Goal: Transaction & Acquisition: Purchase product/service

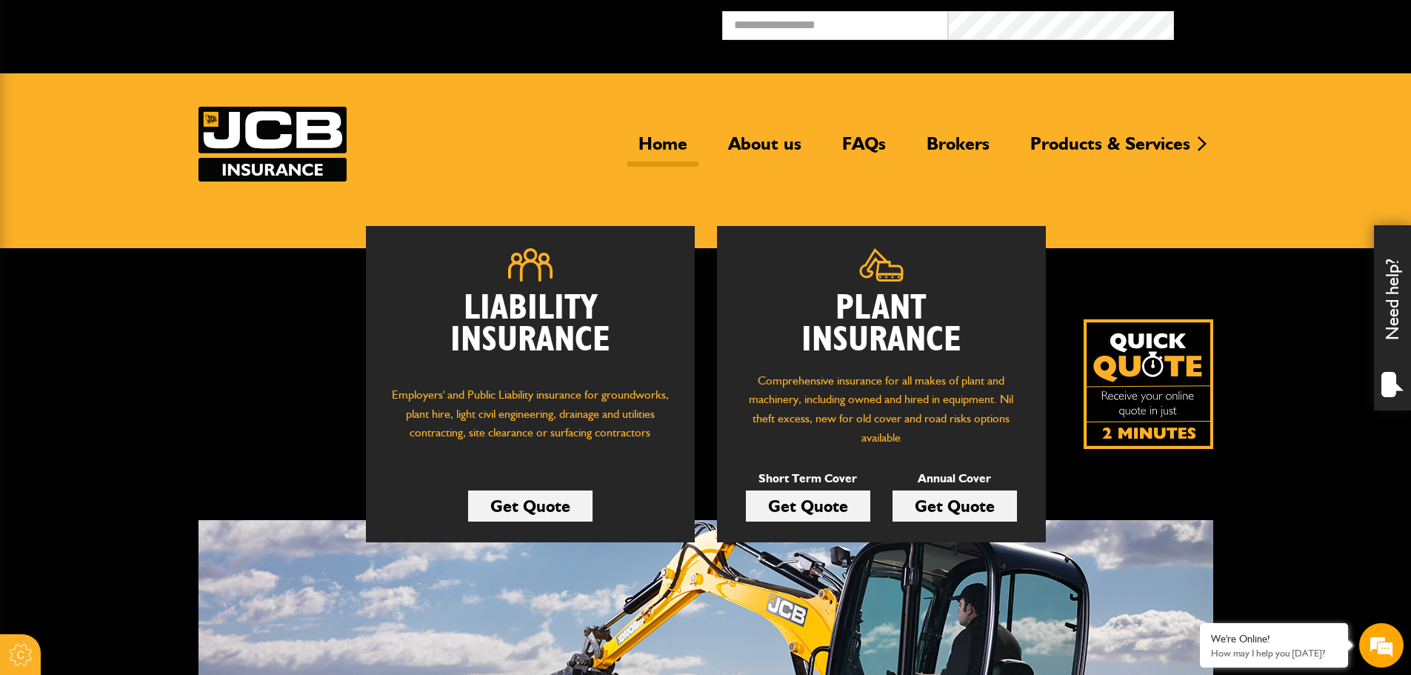
click at [979, 503] on link "Get Quote" at bounding box center [954, 505] width 124 height 31
click at [973, 506] on link "Get Quote" at bounding box center [954, 505] width 124 height 31
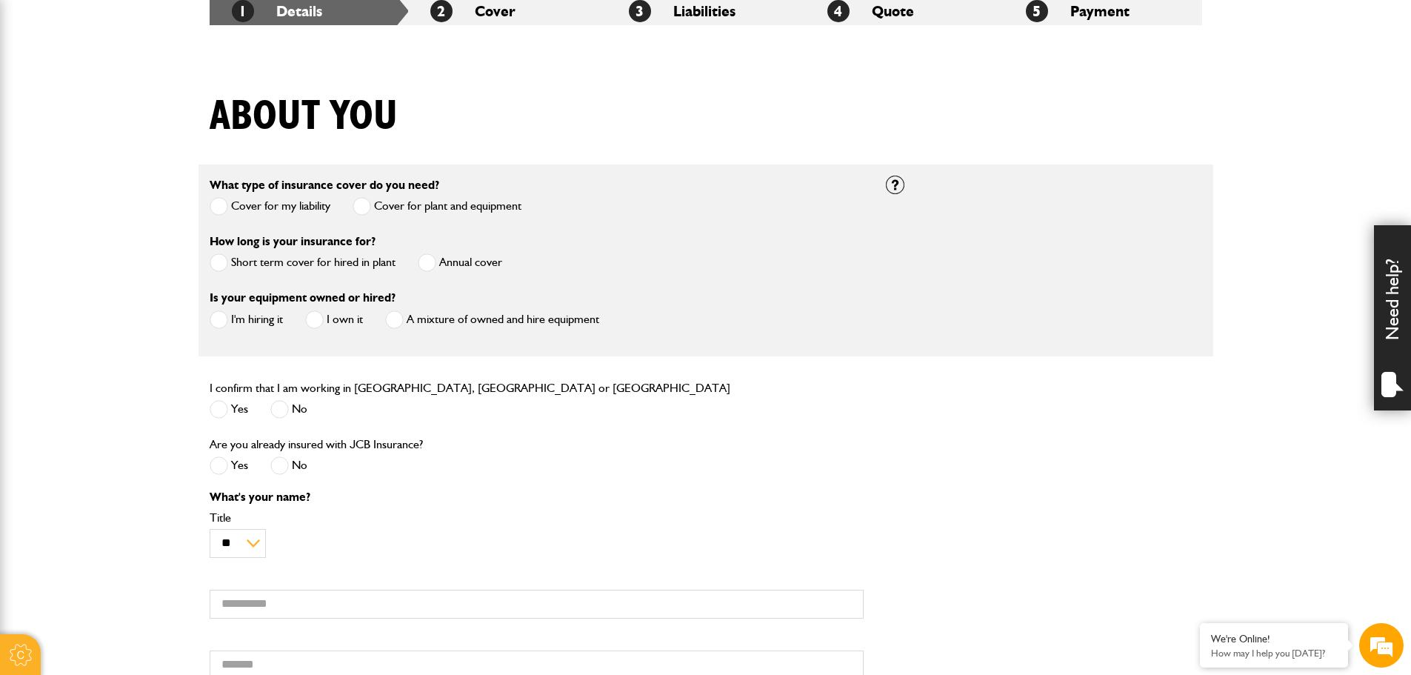
scroll to position [296, 0]
click at [429, 261] on span at bounding box center [427, 262] width 19 height 19
click at [314, 318] on span at bounding box center [314, 319] width 19 height 19
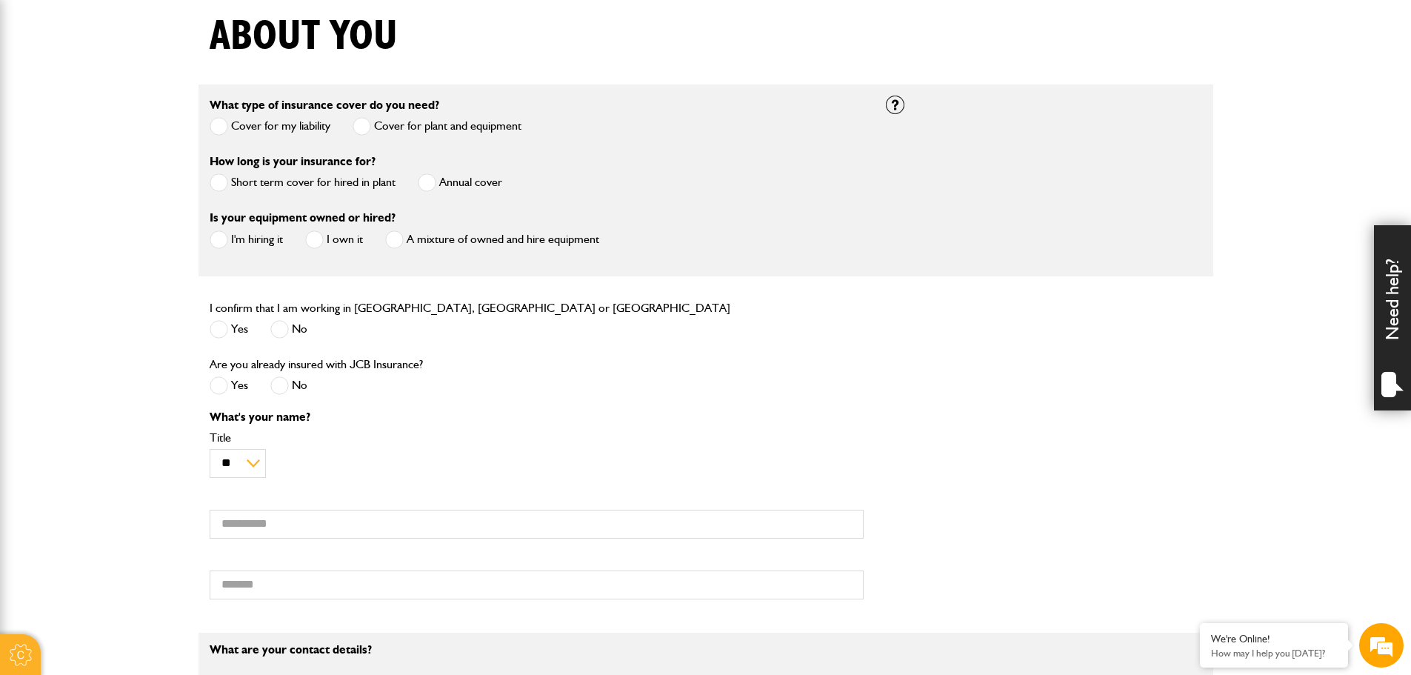
scroll to position [518, 0]
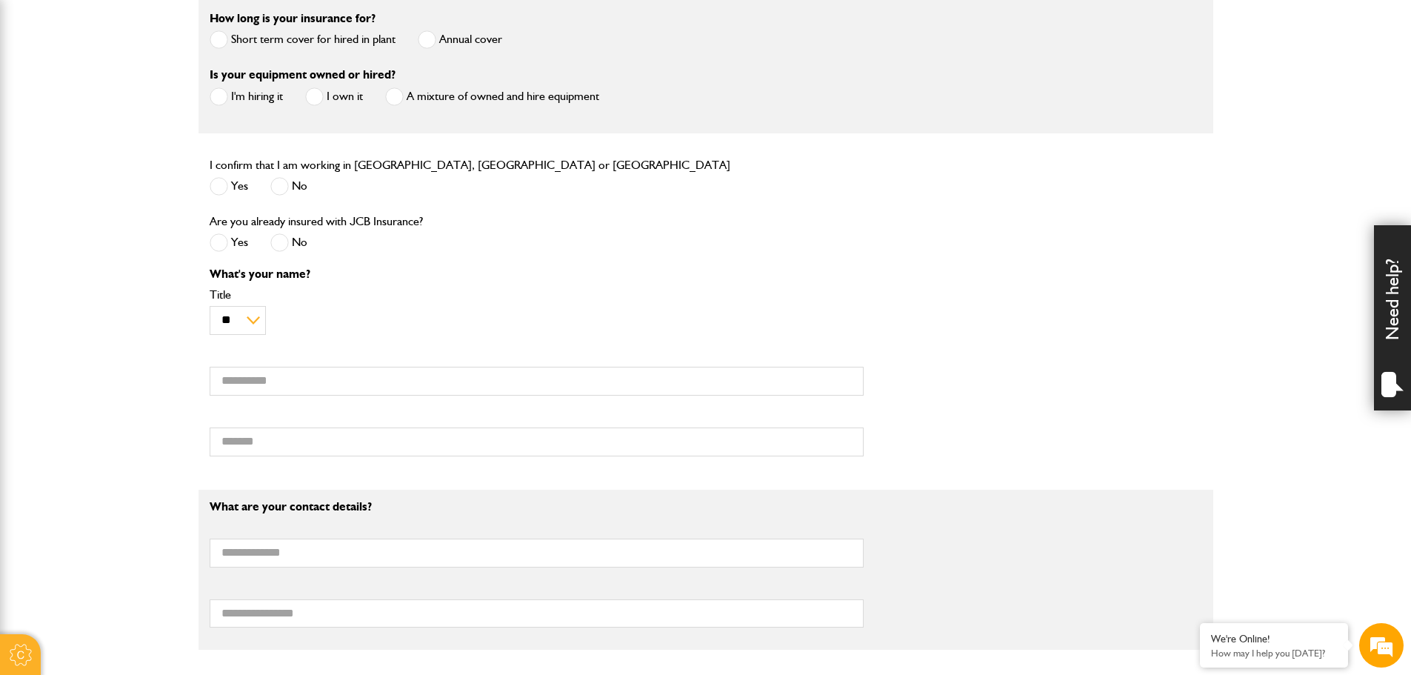
click at [217, 191] on span at bounding box center [219, 186] width 19 height 19
click at [218, 250] on span at bounding box center [219, 242] width 19 height 19
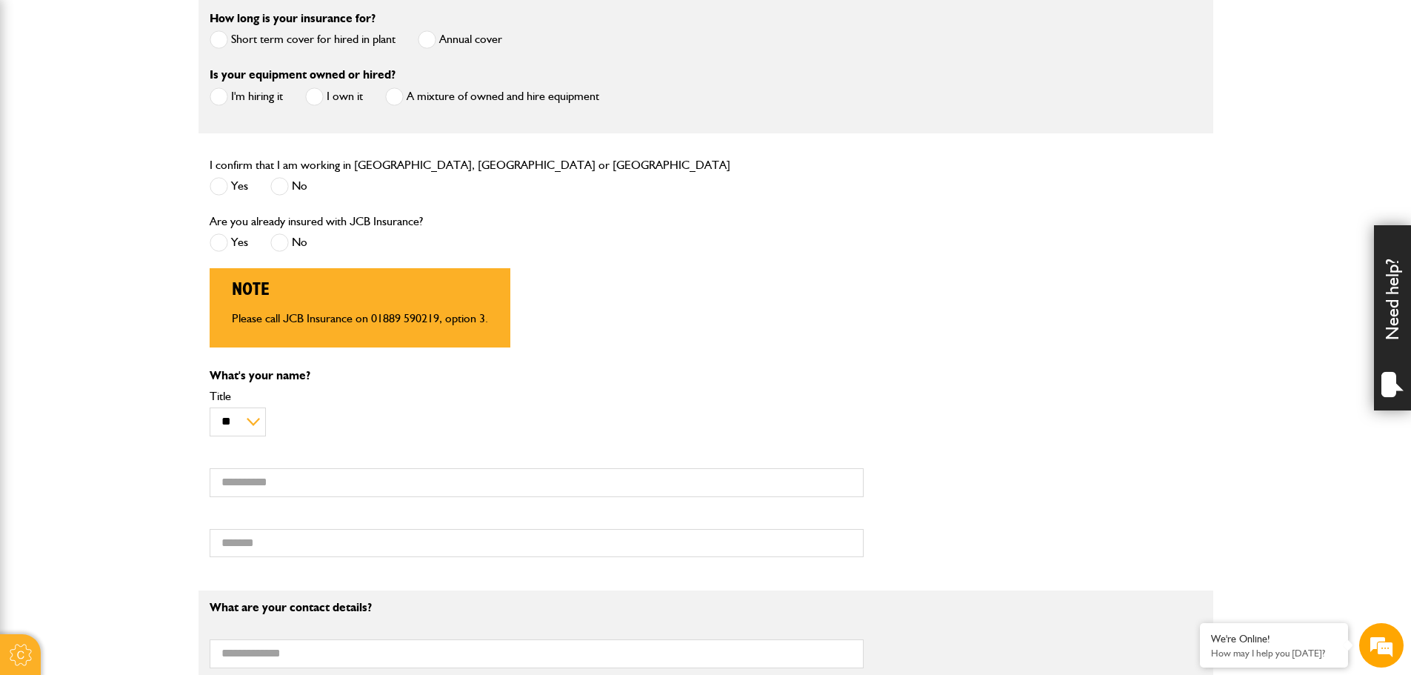
scroll to position [0, 0]
drag, startPoint x: 286, startPoint y: 244, endPoint x: 304, endPoint y: 249, distance: 19.0
click at [284, 244] on span at bounding box center [279, 242] width 19 height 19
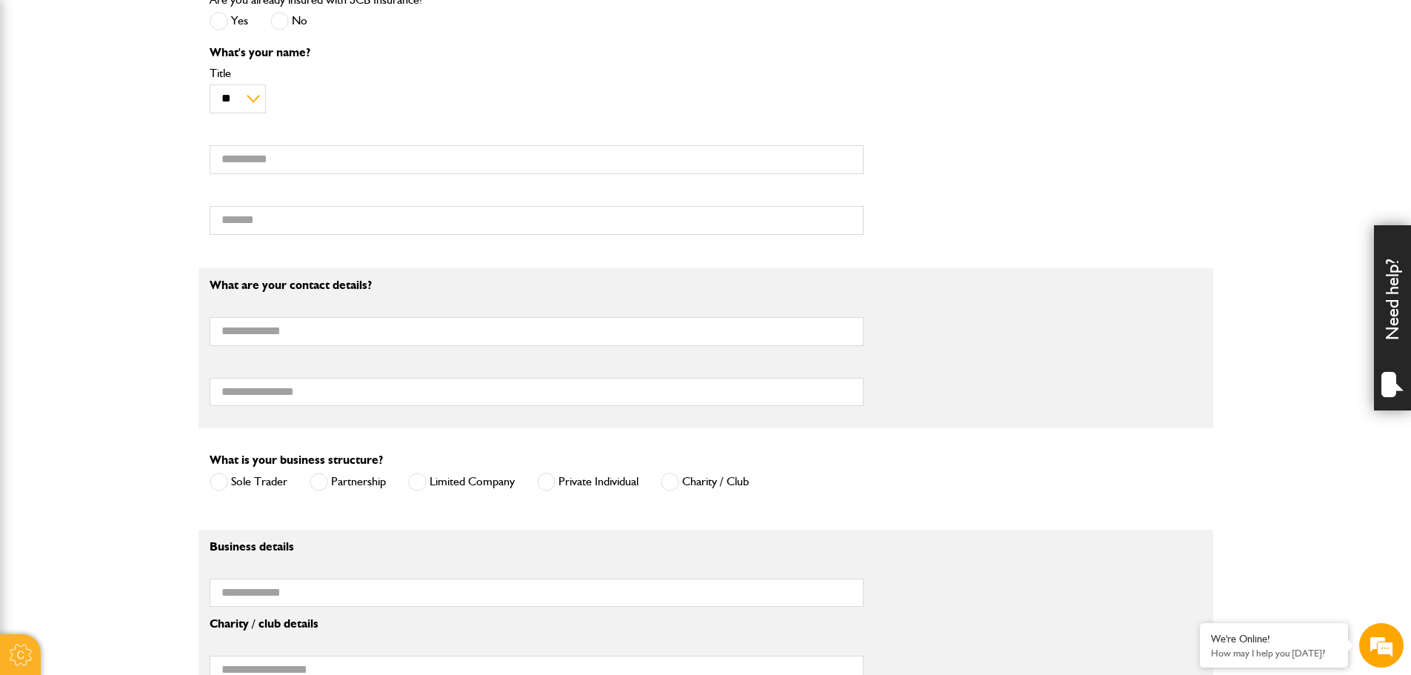
scroll to position [741, 0]
click at [233, 101] on select "** *** **** ** ** **" at bounding box center [238, 98] width 56 height 29
select select "*"
click at [210, 86] on select "** *** **** ** ** **" at bounding box center [238, 98] width 56 height 29
drag, startPoint x: 277, startPoint y: 166, endPoint x: 311, endPoint y: 175, distance: 35.2
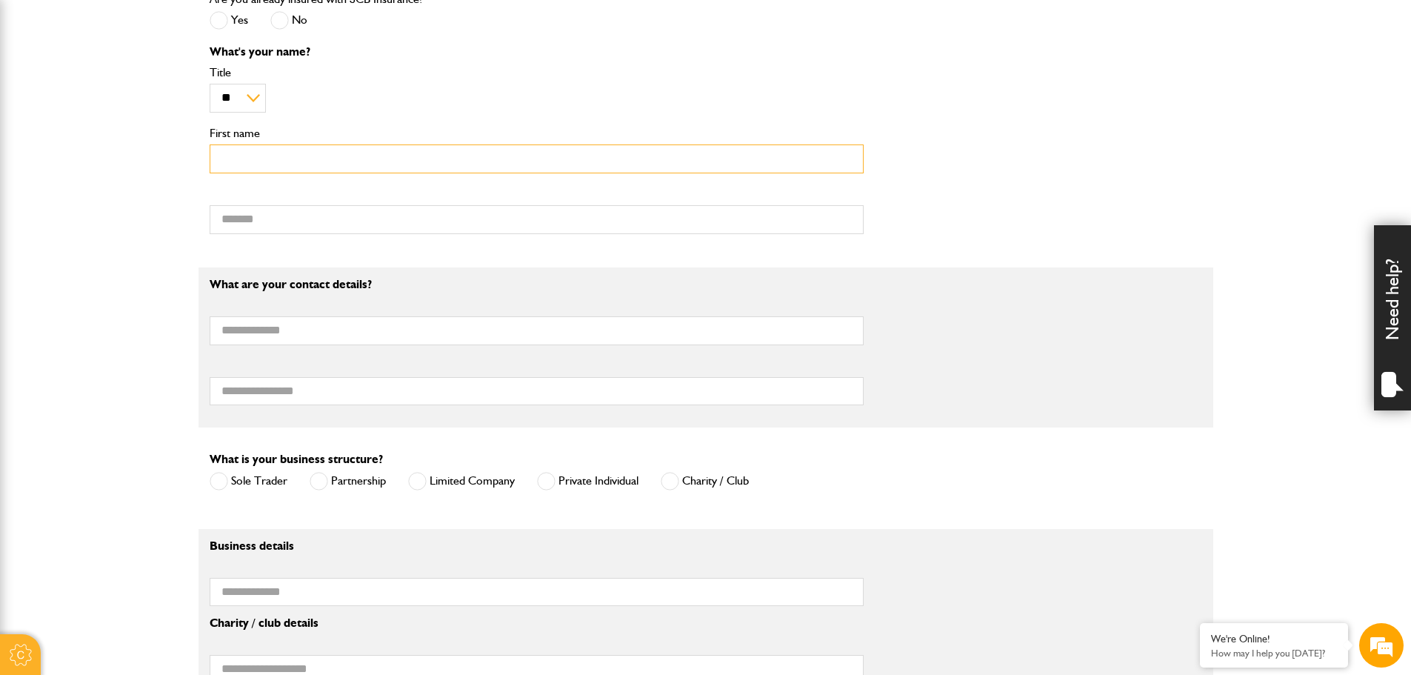
click at [277, 166] on input "First name" at bounding box center [537, 158] width 654 height 29
type input "****"
type input "**********"
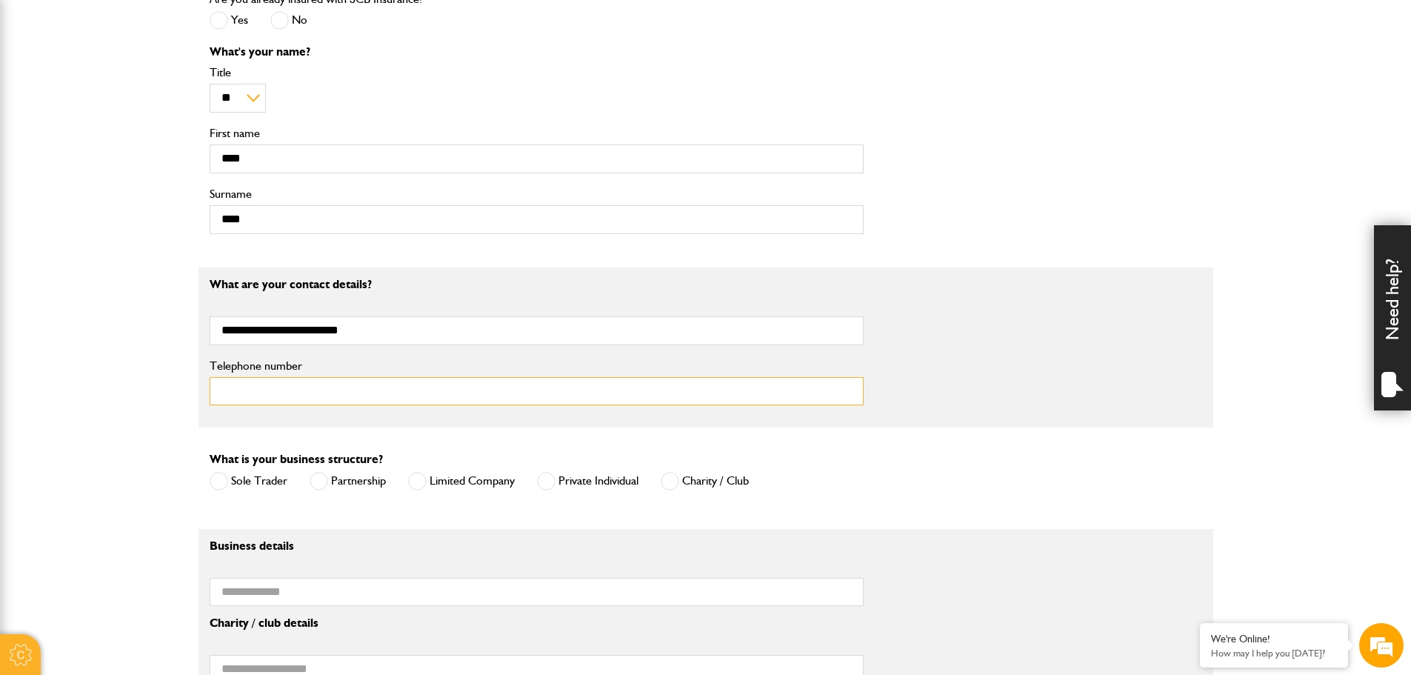
click at [299, 391] on input "Telephone number" at bounding box center [537, 391] width 654 height 29
type input "**********"
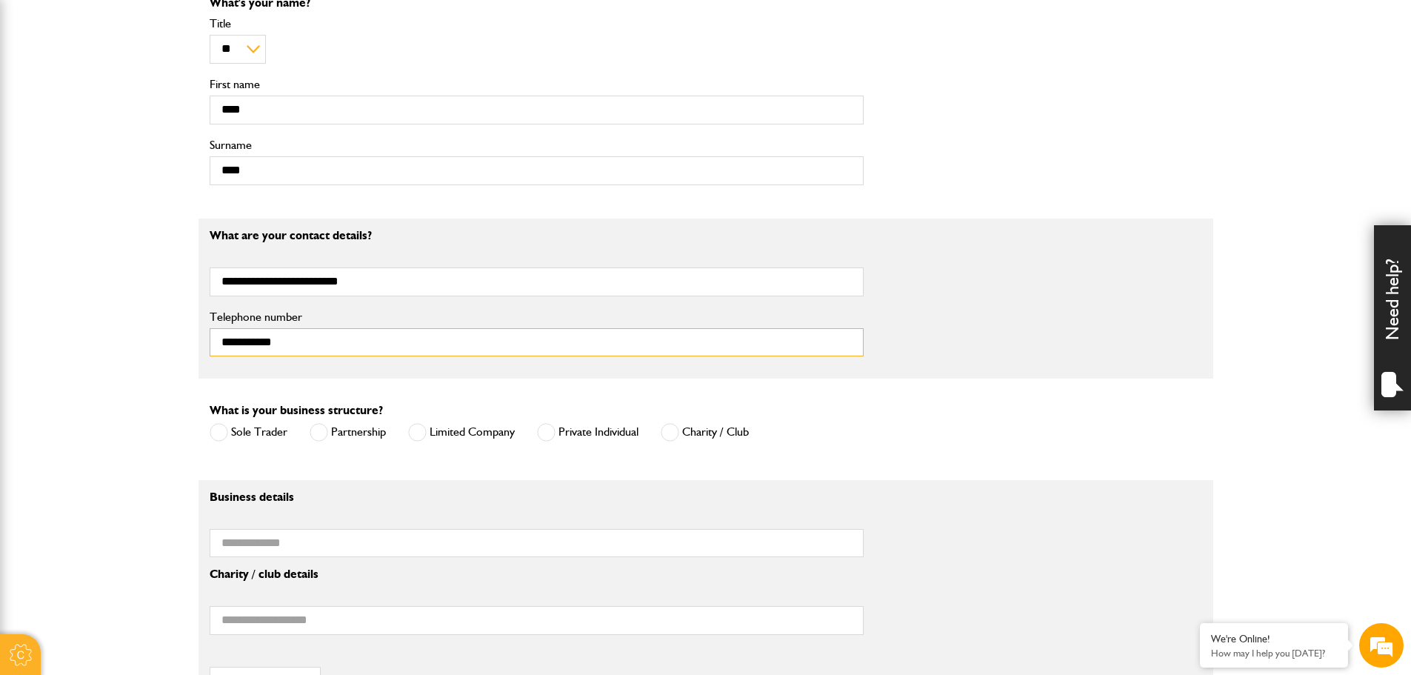
scroll to position [815, 0]
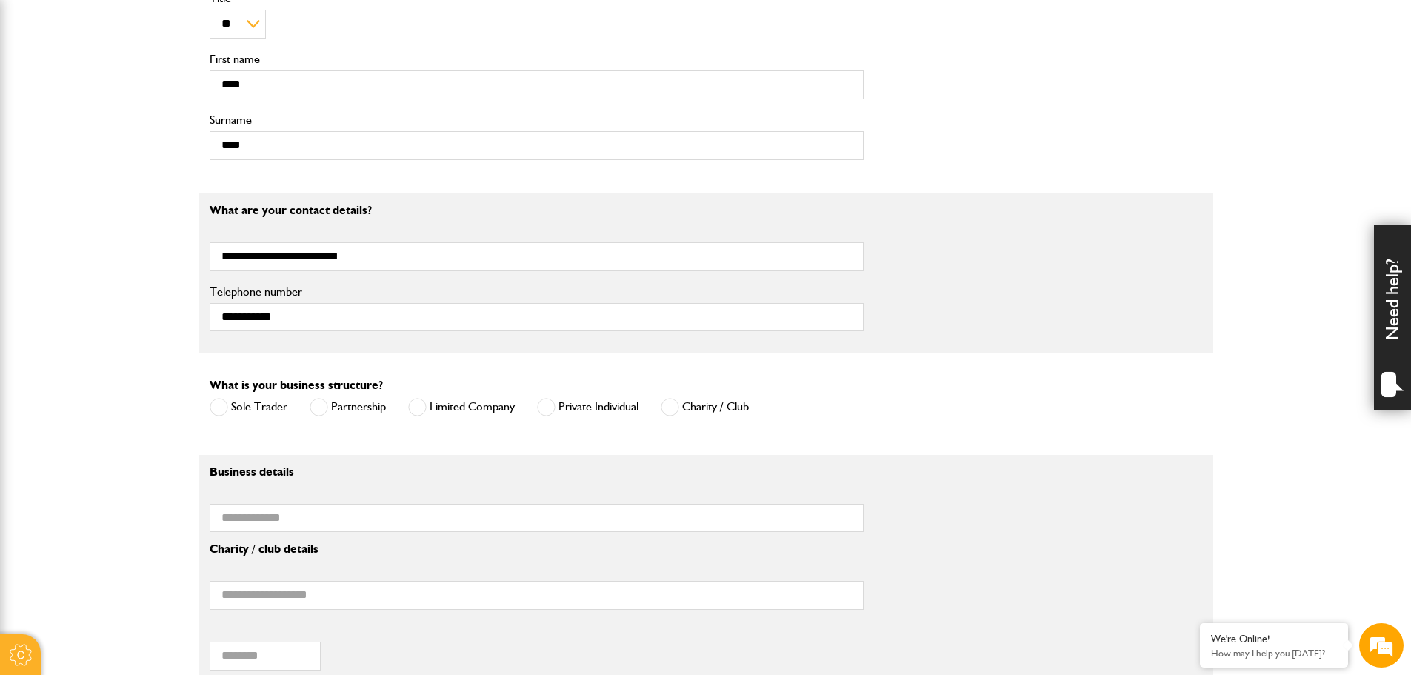
click at [430, 405] on label "Limited Company" at bounding box center [461, 407] width 107 height 19
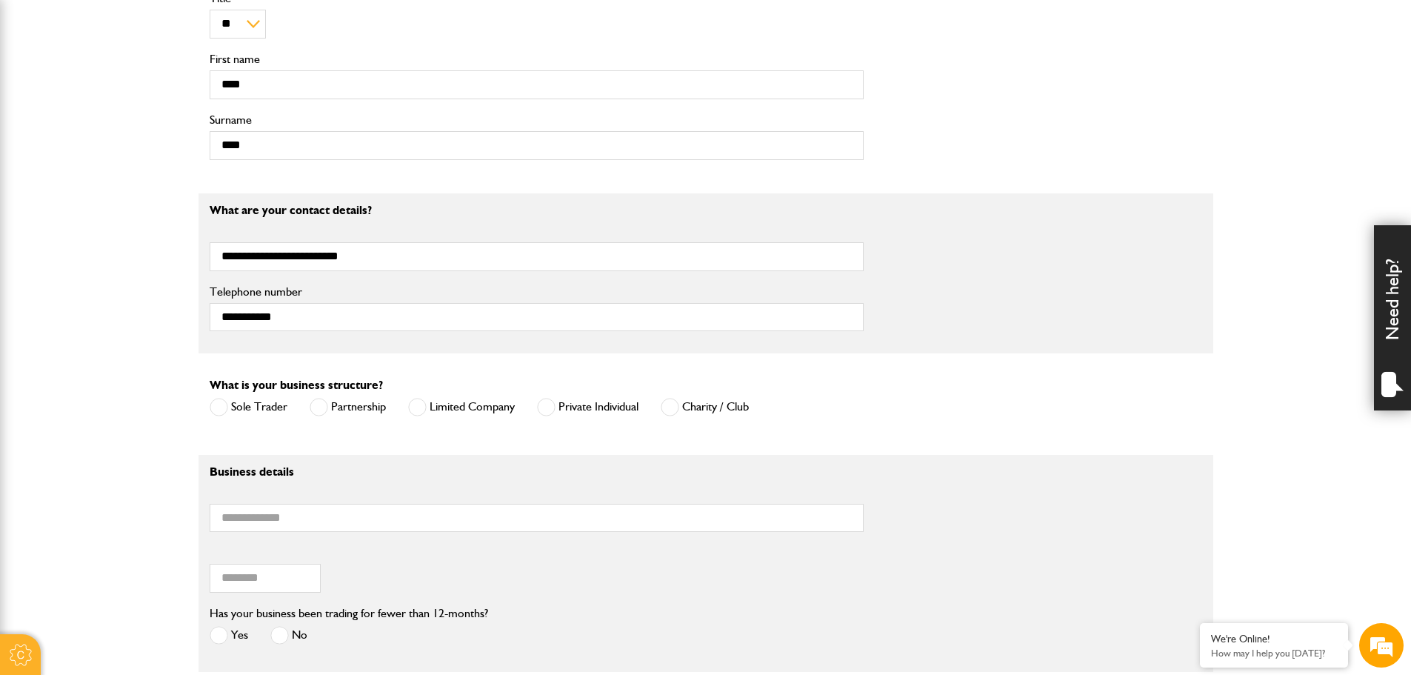
scroll to position [963, 0]
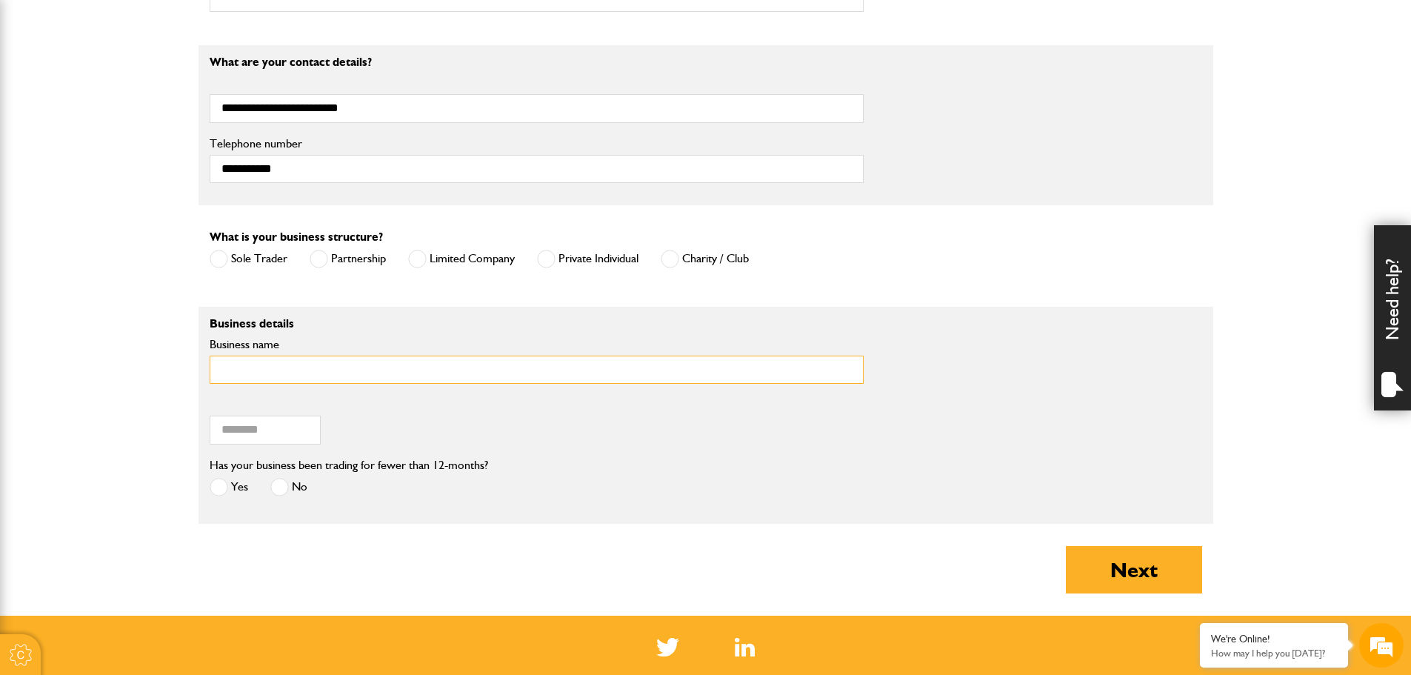
click at [315, 367] on input "Business name" at bounding box center [537, 370] width 654 height 29
type input "**********"
click at [261, 431] on input "Postcode of your correspondence address" at bounding box center [265, 429] width 111 height 29
type input "********"
click at [217, 488] on span at bounding box center [219, 487] width 19 height 19
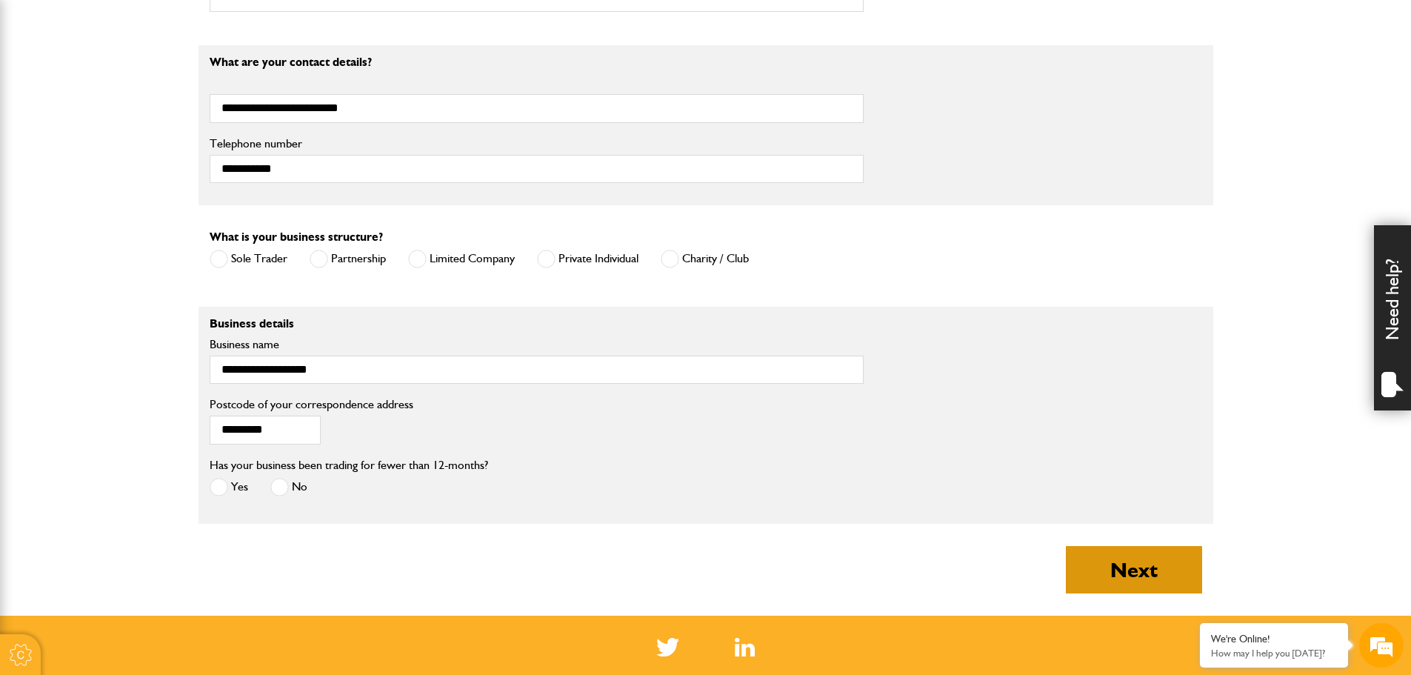
click at [1112, 571] on button "Next" at bounding box center [1134, 569] width 136 height 47
type input "**********"
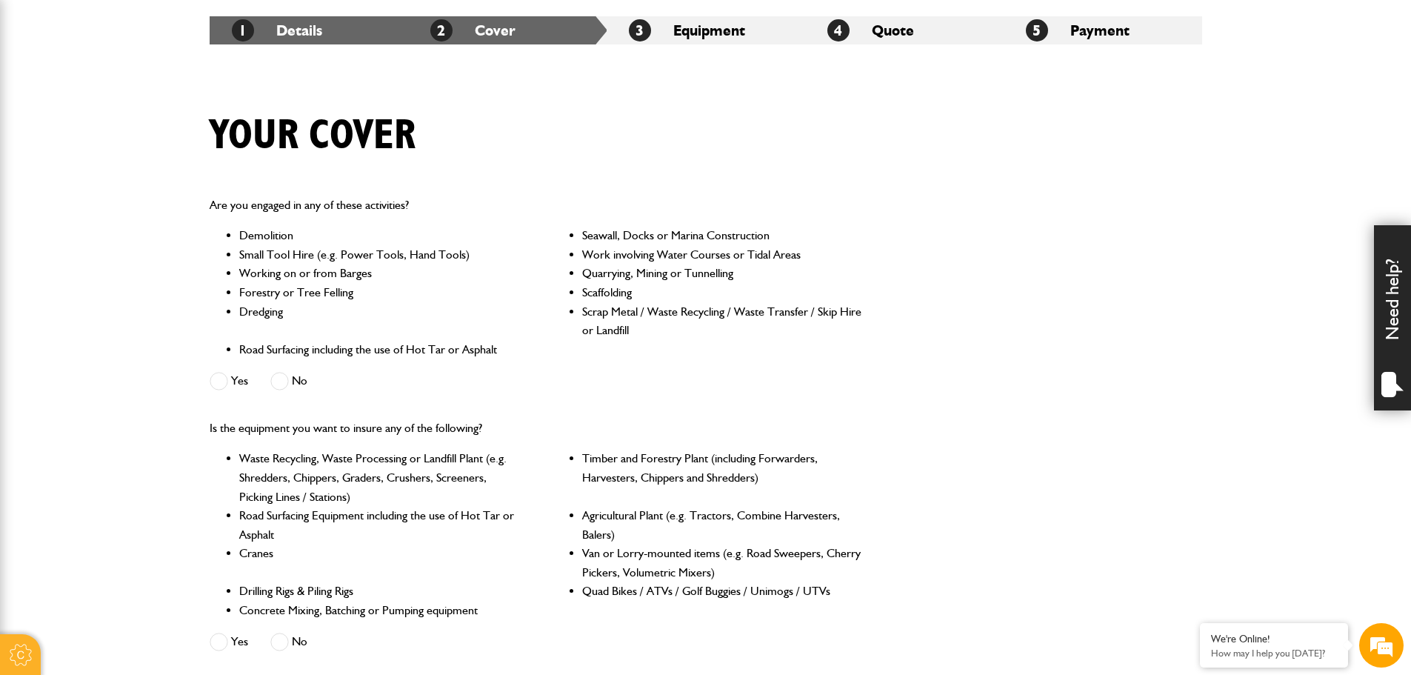
scroll to position [296, 0]
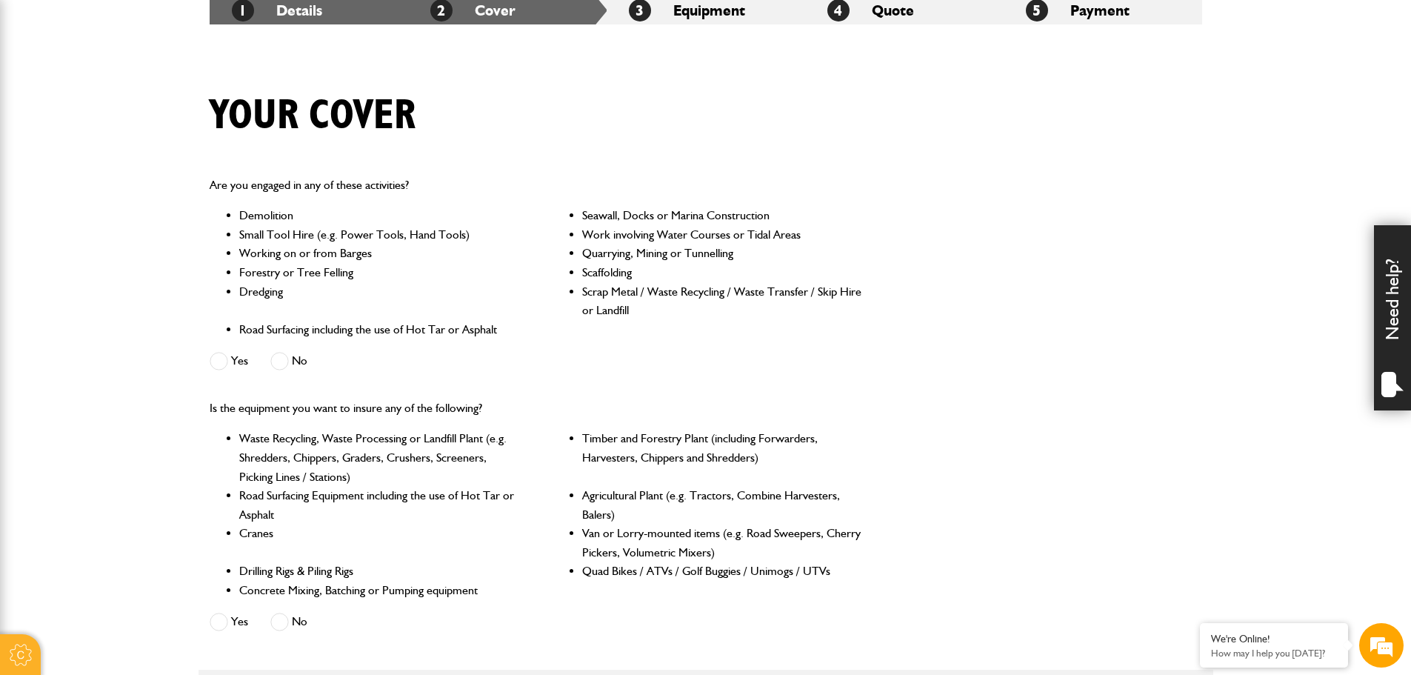
click at [285, 364] on span at bounding box center [279, 361] width 19 height 19
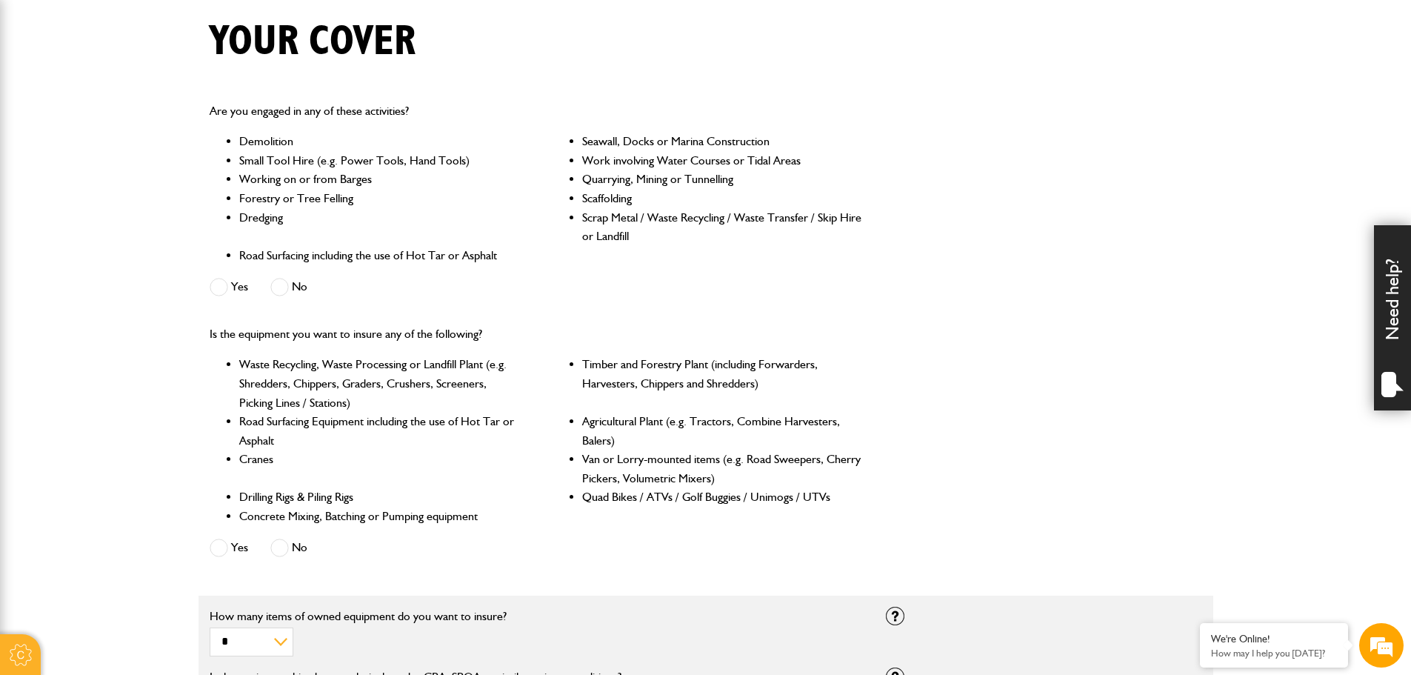
scroll to position [518, 0]
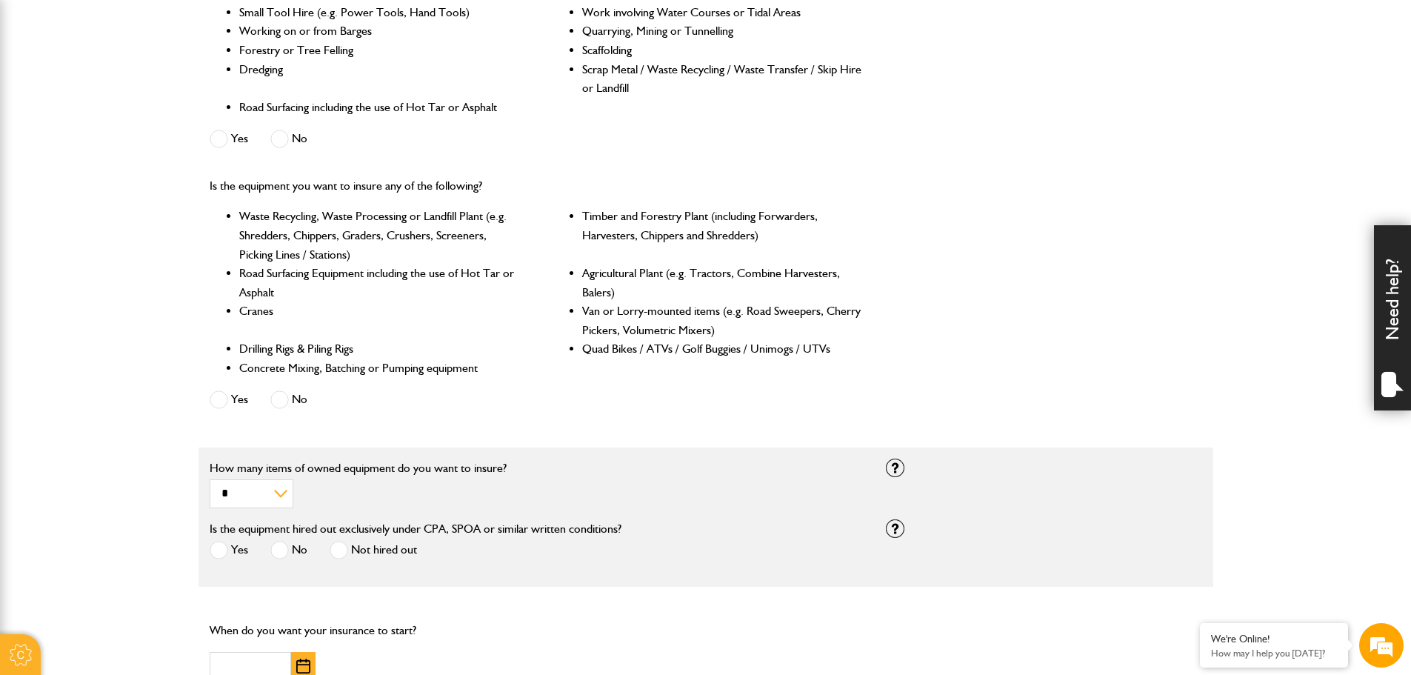
click at [279, 405] on span at bounding box center [279, 399] width 19 height 19
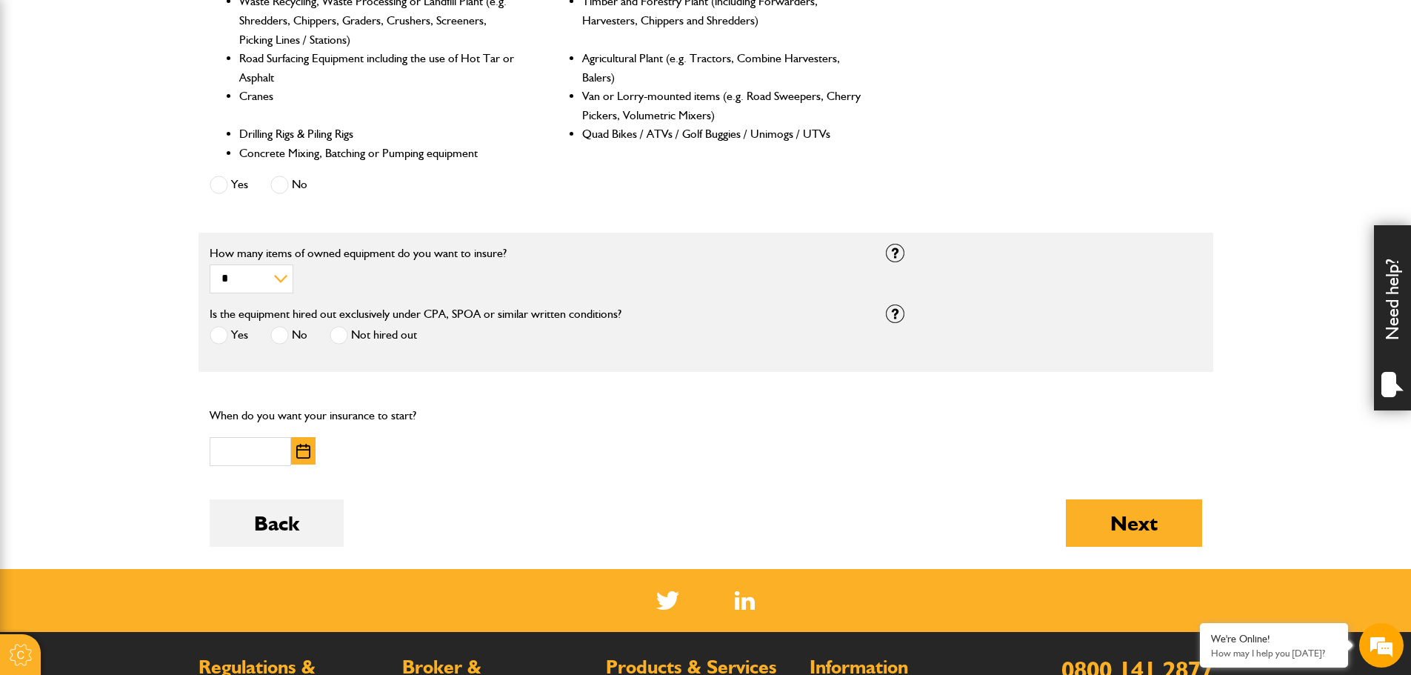
scroll to position [741, 0]
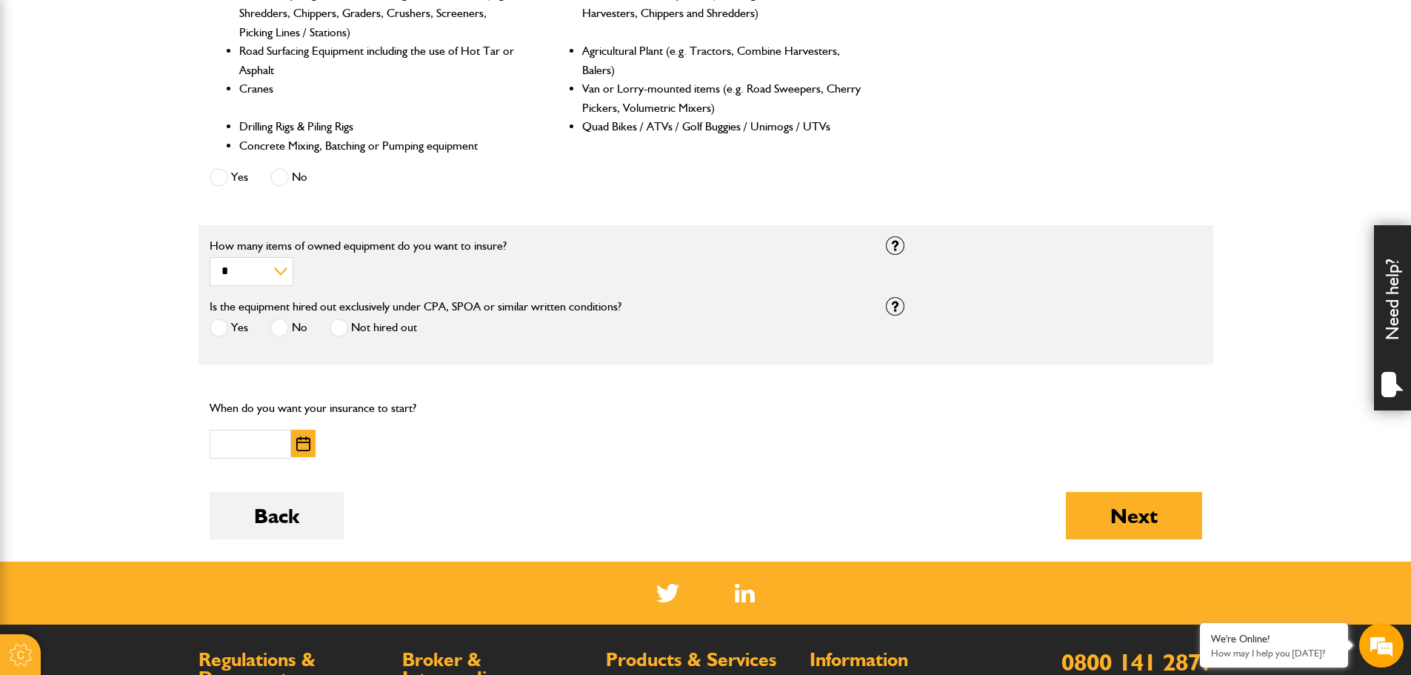
click at [218, 327] on span at bounding box center [219, 327] width 19 height 19
click at [308, 440] on img "button" at bounding box center [303, 443] width 14 height 15
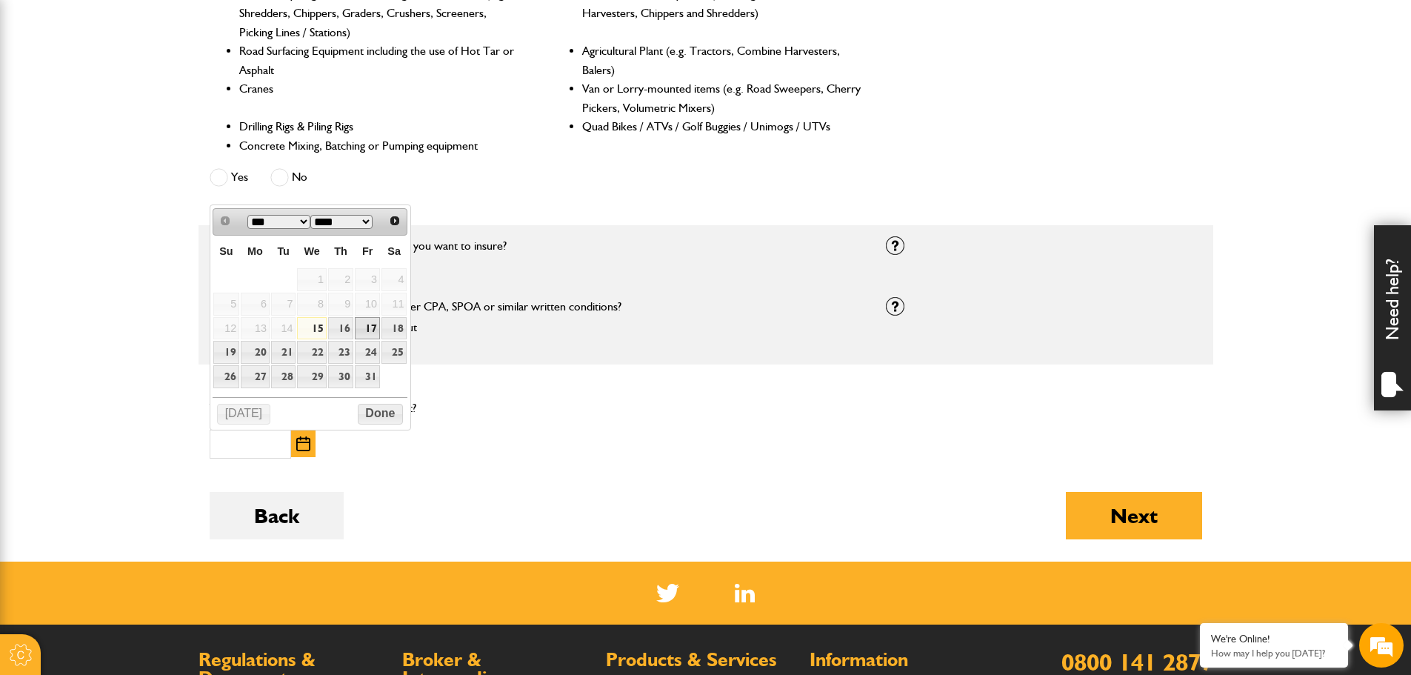
click at [373, 329] on link "17" at bounding box center [367, 328] width 25 height 23
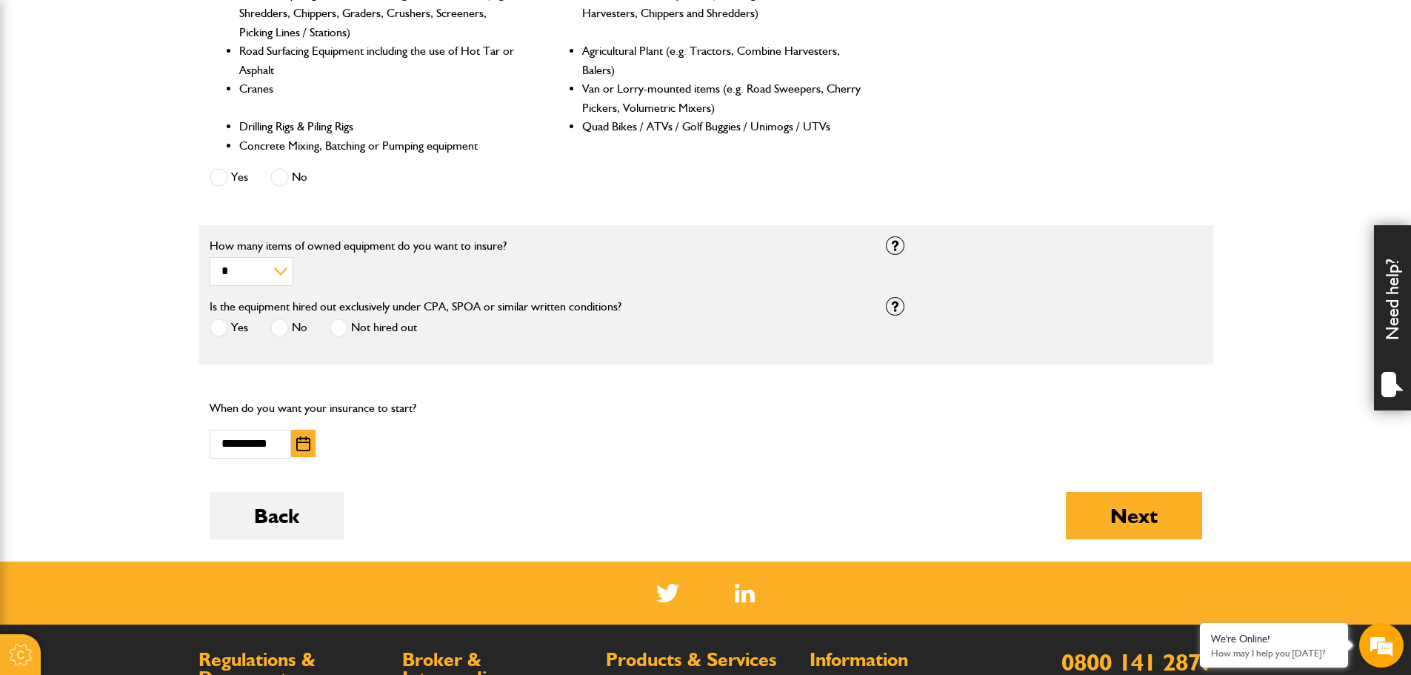
click at [301, 444] on img "button" at bounding box center [303, 443] width 14 height 15
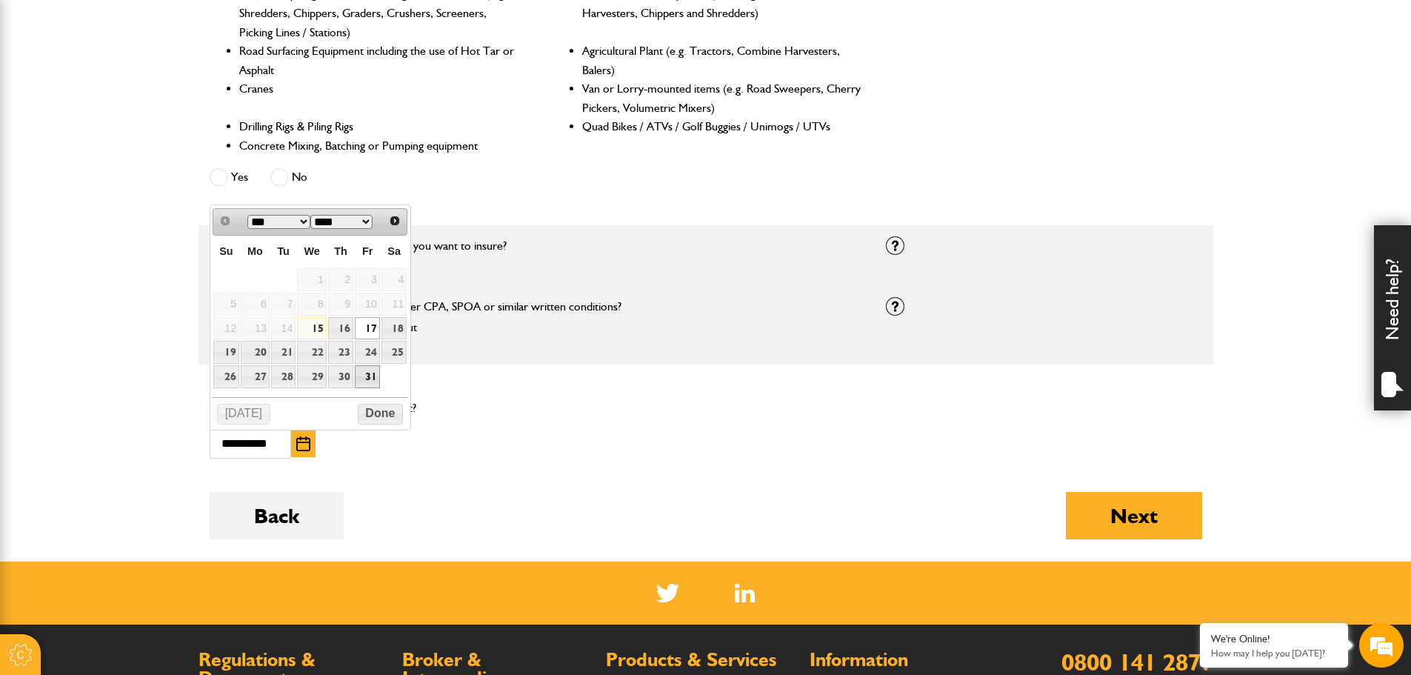
click at [371, 378] on link "31" at bounding box center [367, 376] width 25 height 23
type input "**********"
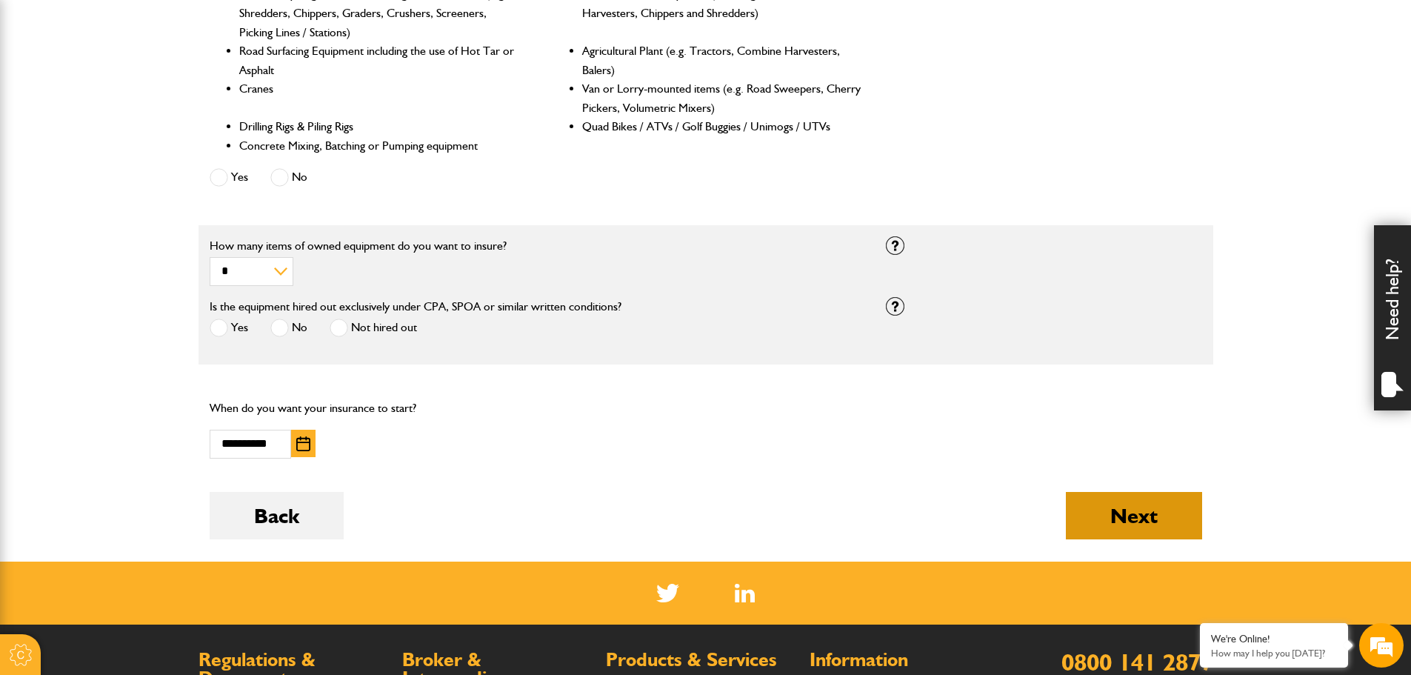
click at [1153, 508] on button "Next" at bounding box center [1134, 515] width 136 height 47
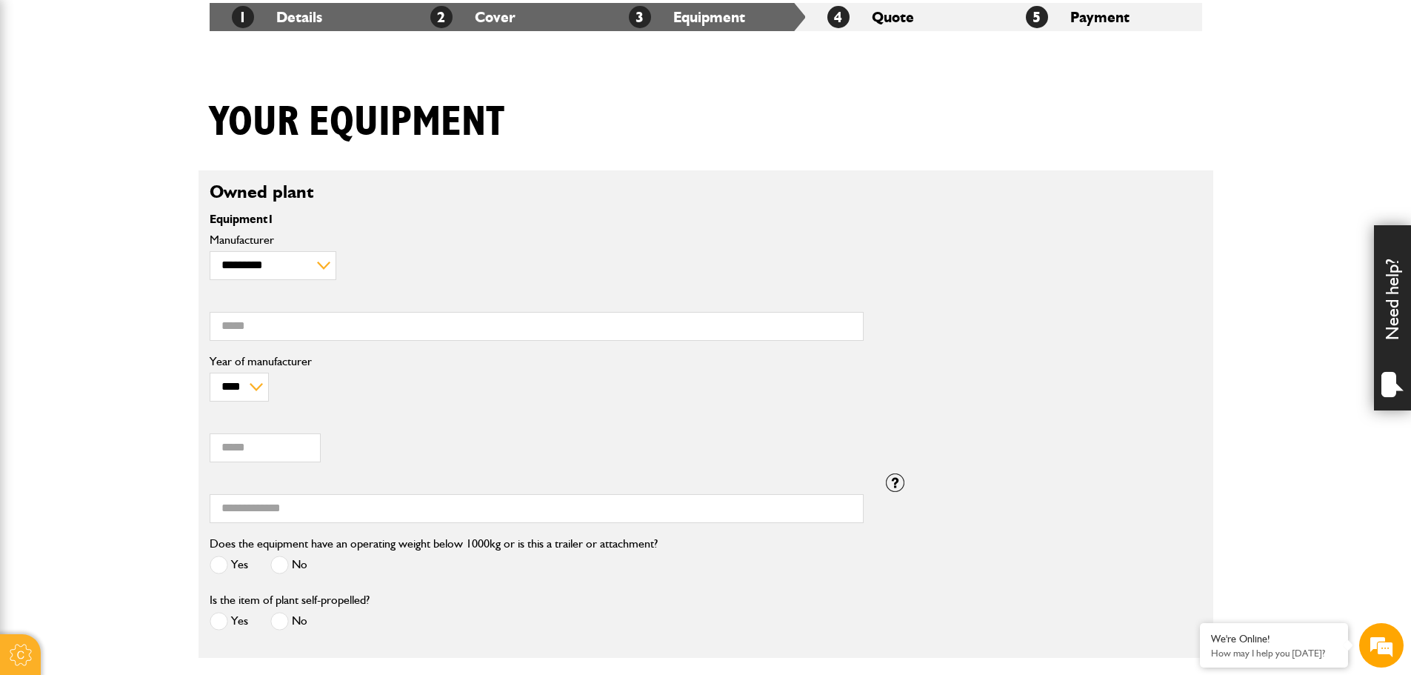
scroll to position [296, 0]
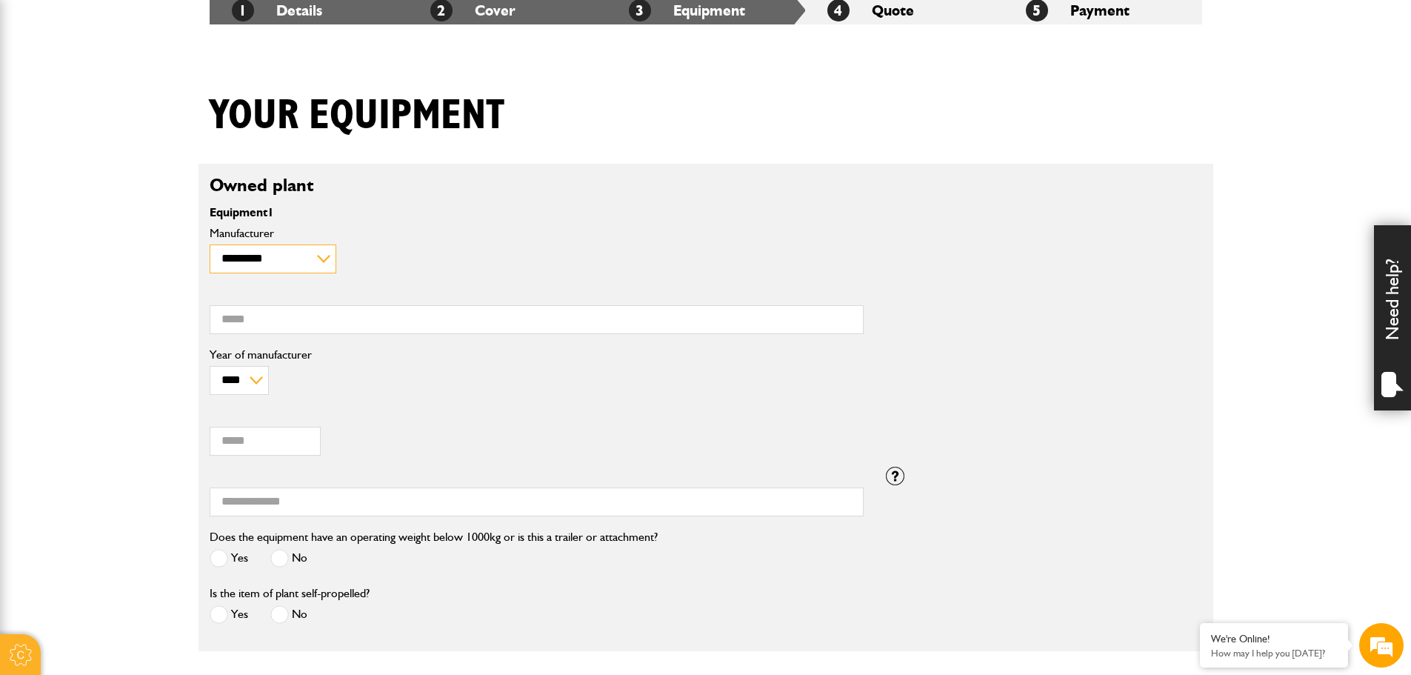
click at [254, 258] on select "**********" at bounding box center [273, 258] width 127 height 29
select select "**"
click at [210, 244] on select "**********" at bounding box center [273, 258] width 127 height 29
click at [342, 318] on input "Model" at bounding box center [537, 319] width 654 height 29
click at [261, 305] on input "*" at bounding box center [537, 319] width 654 height 29
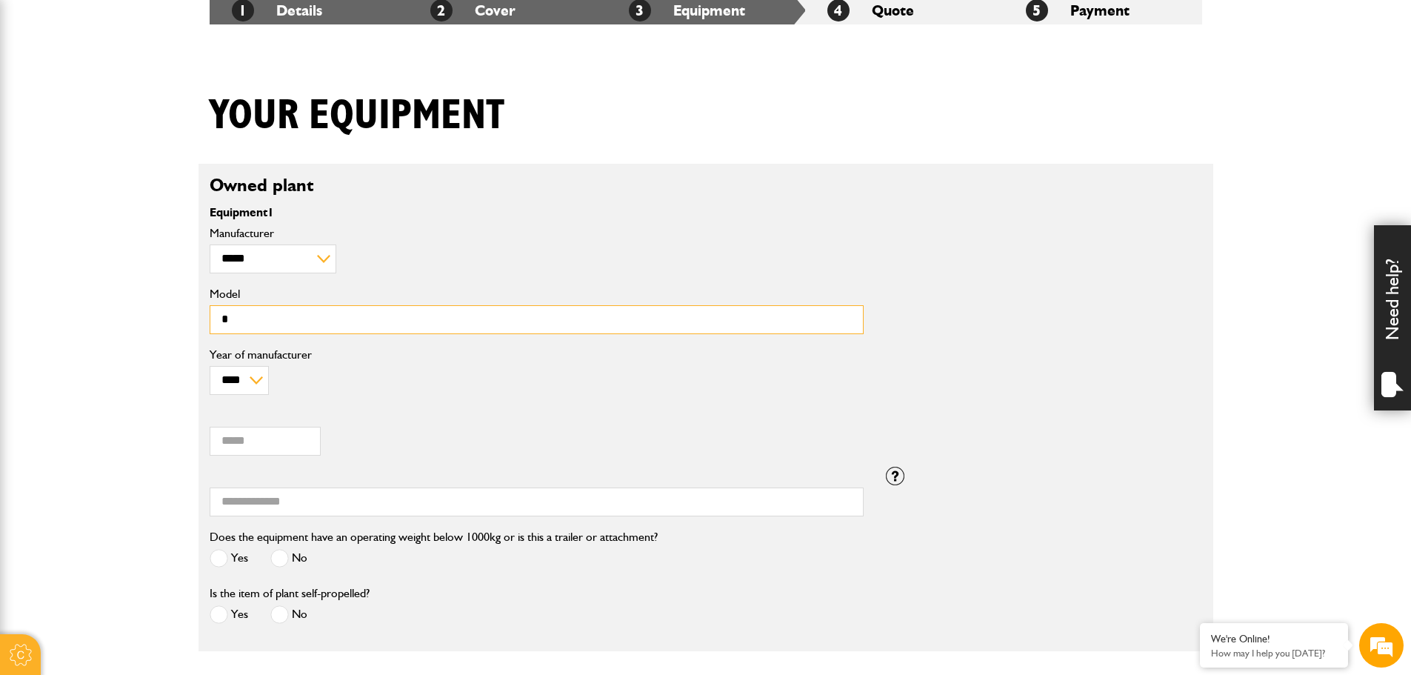
scroll to position [0, 0]
type input "*****"
click at [263, 441] on input "Value (£)" at bounding box center [265, 441] width 111 height 29
click at [279, 446] on input "Value (£)" at bounding box center [265, 441] width 111 height 29
type input "****"
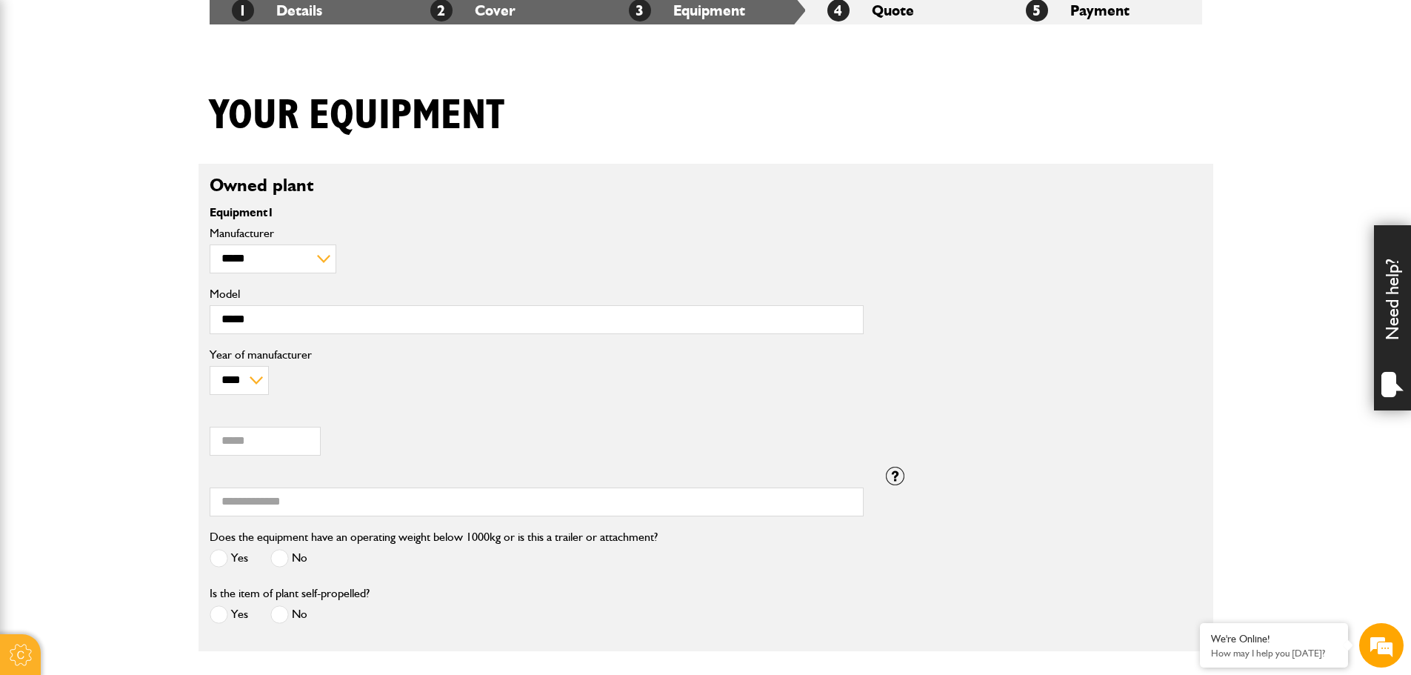
click at [130, 476] on body "Cookie Options You can control which cookies we use with the form below. Please…" at bounding box center [705, 466] width 1411 height 1524
click at [275, 567] on span at bounding box center [279, 558] width 19 height 19
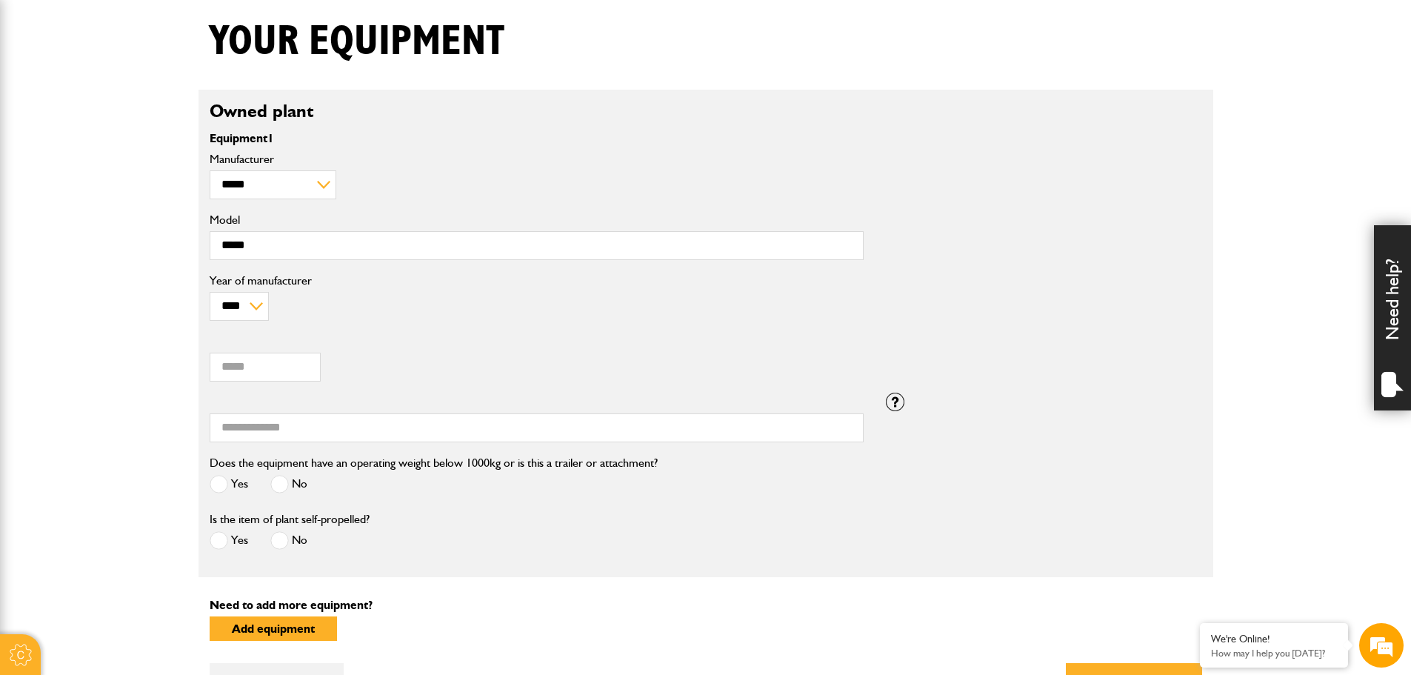
click at [287, 546] on span at bounding box center [279, 540] width 19 height 19
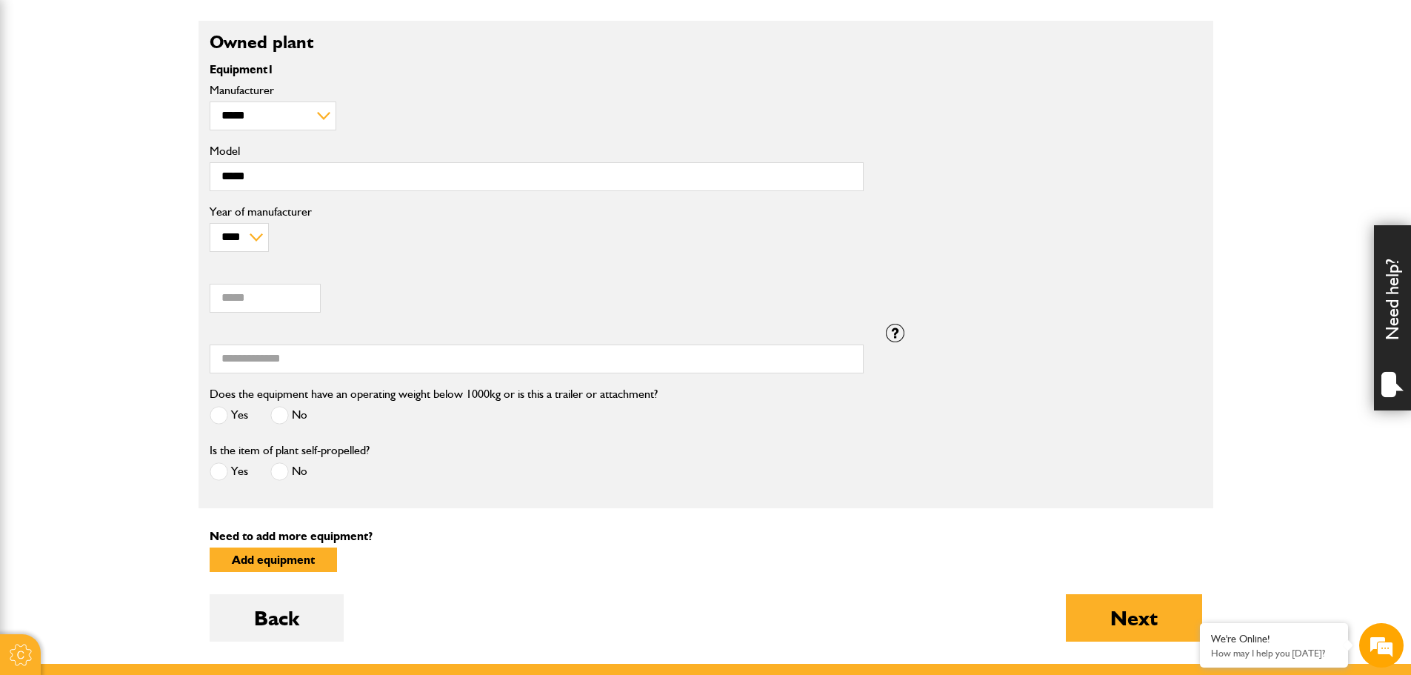
scroll to position [518, 0]
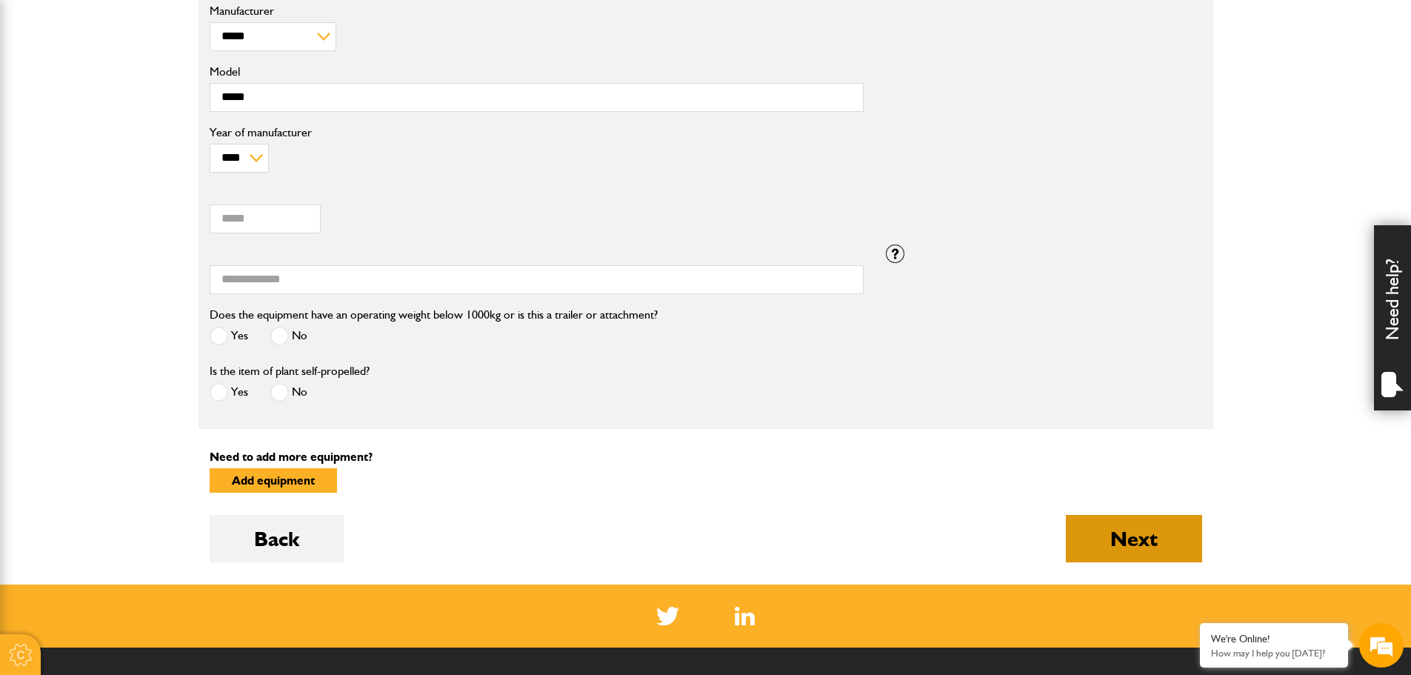
click at [1142, 515] on button "Next" at bounding box center [1134, 538] width 136 height 47
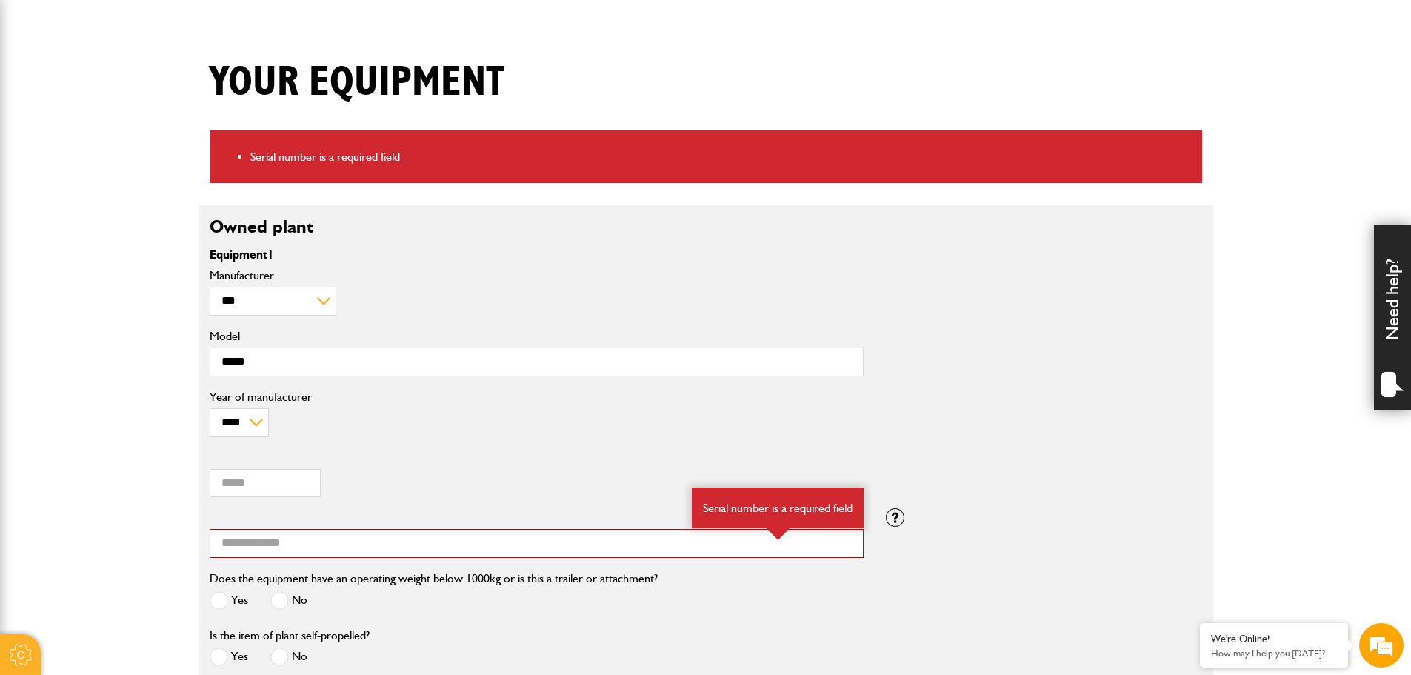
scroll to position [370, 0]
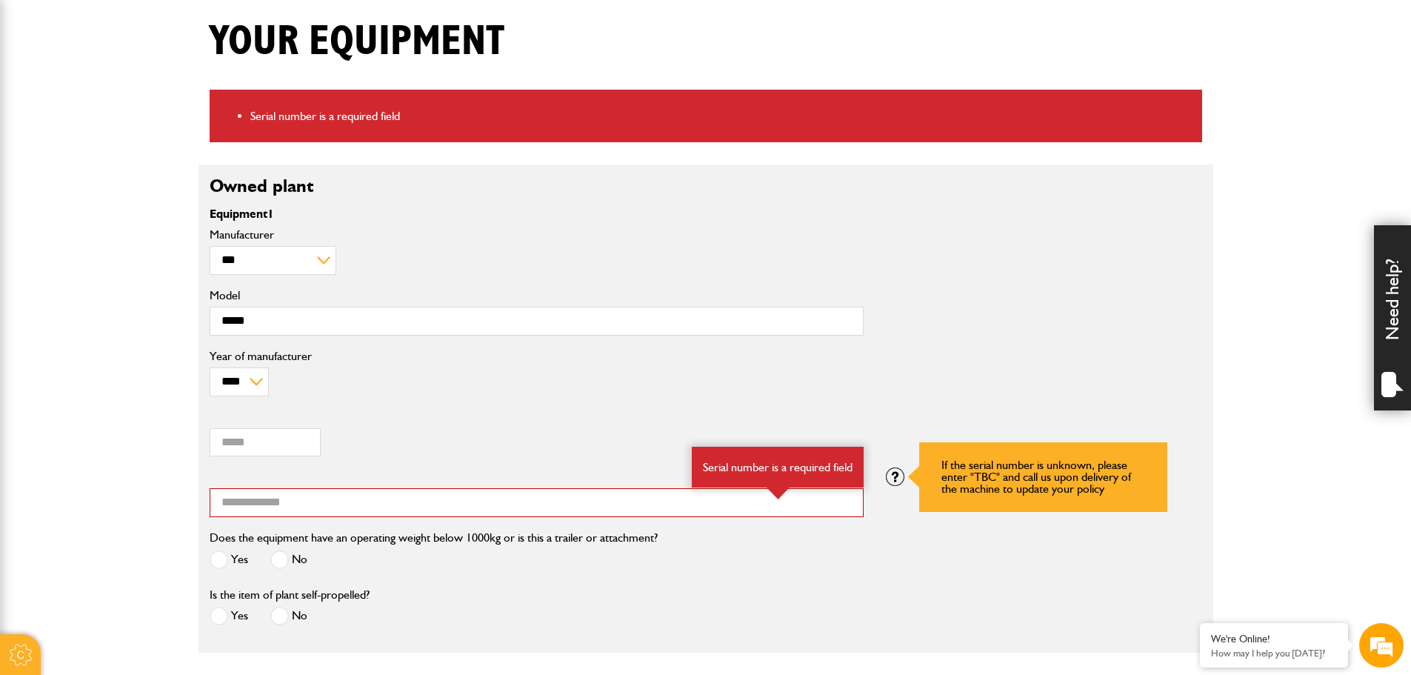
click at [897, 478] on div at bounding box center [895, 476] width 19 height 19
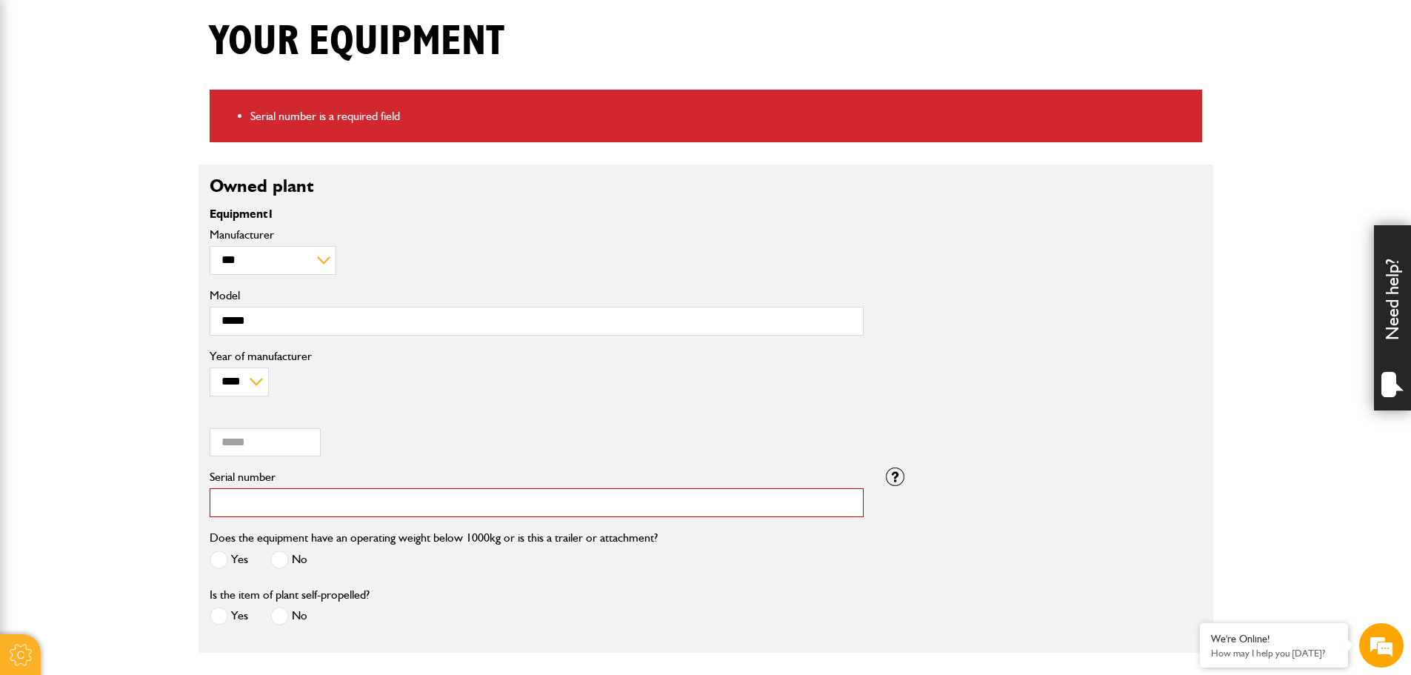
click at [508, 496] on input "Serial number" at bounding box center [537, 502] width 654 height 29
type input "***"
click at [966, 444] on div "**** Value (£)" at bounding box center [705, 437] width 1015 height 61
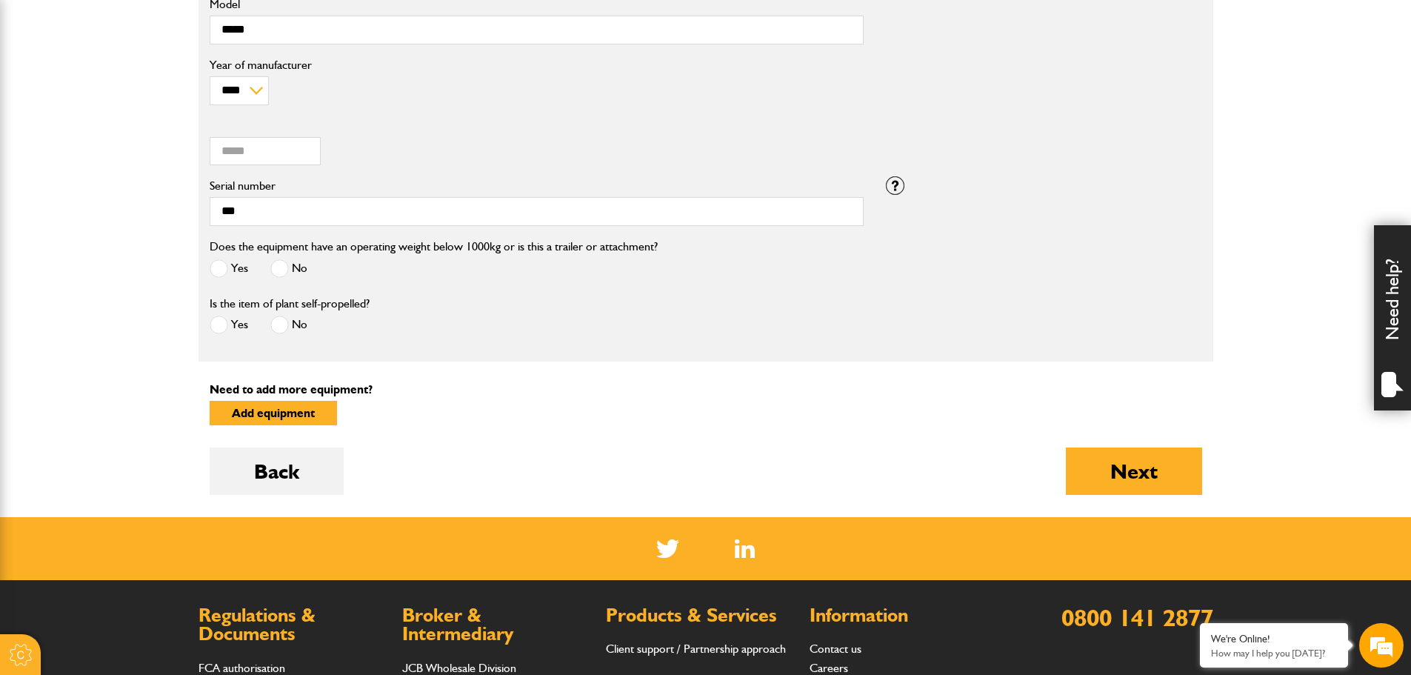
scroll to position [667, 0]
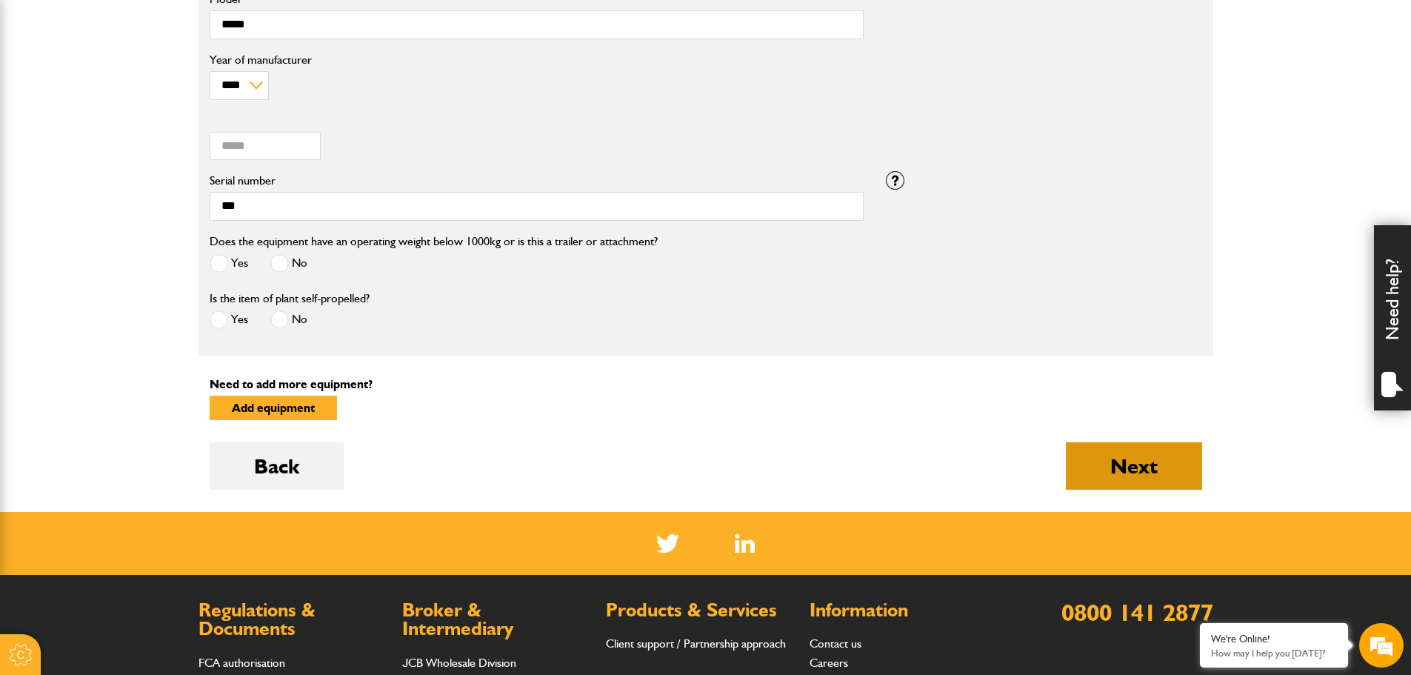
click at [1097, 464] on button "Next" at bounding box center [1134, 465] width 136 height 47
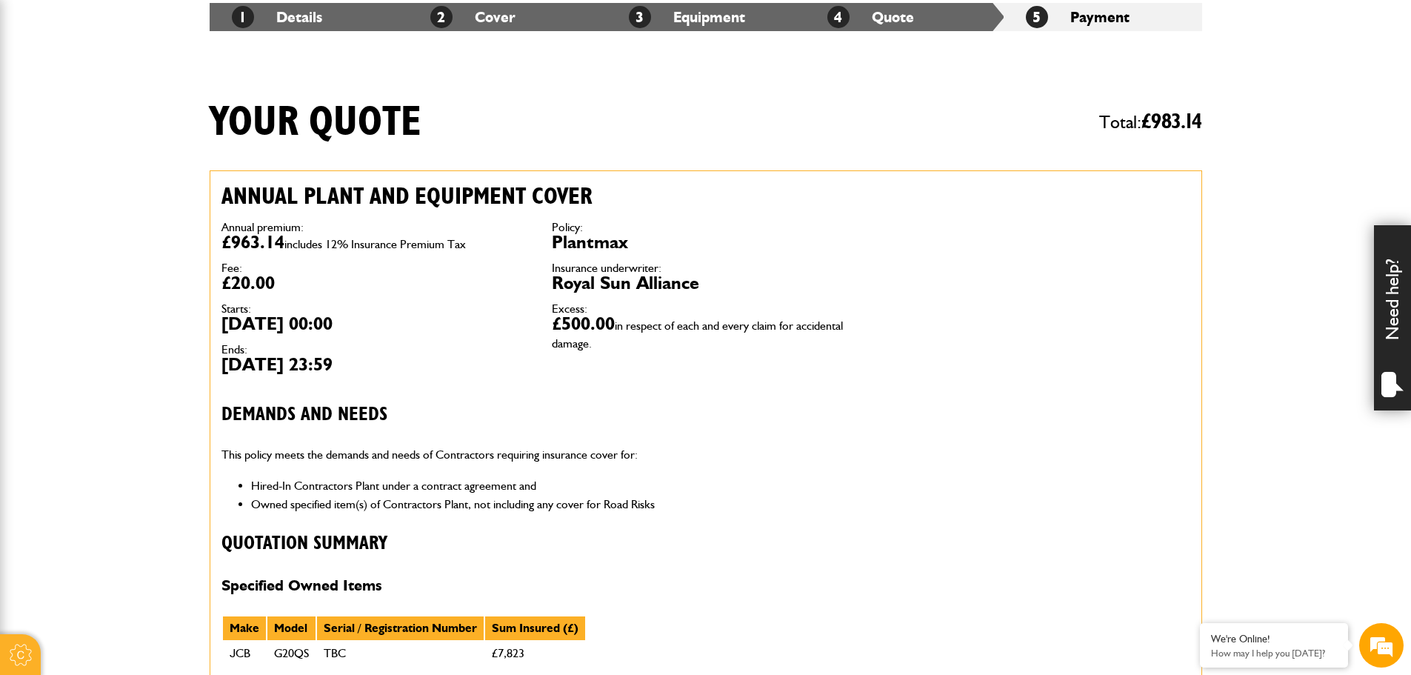
scroll to position [296, 0]
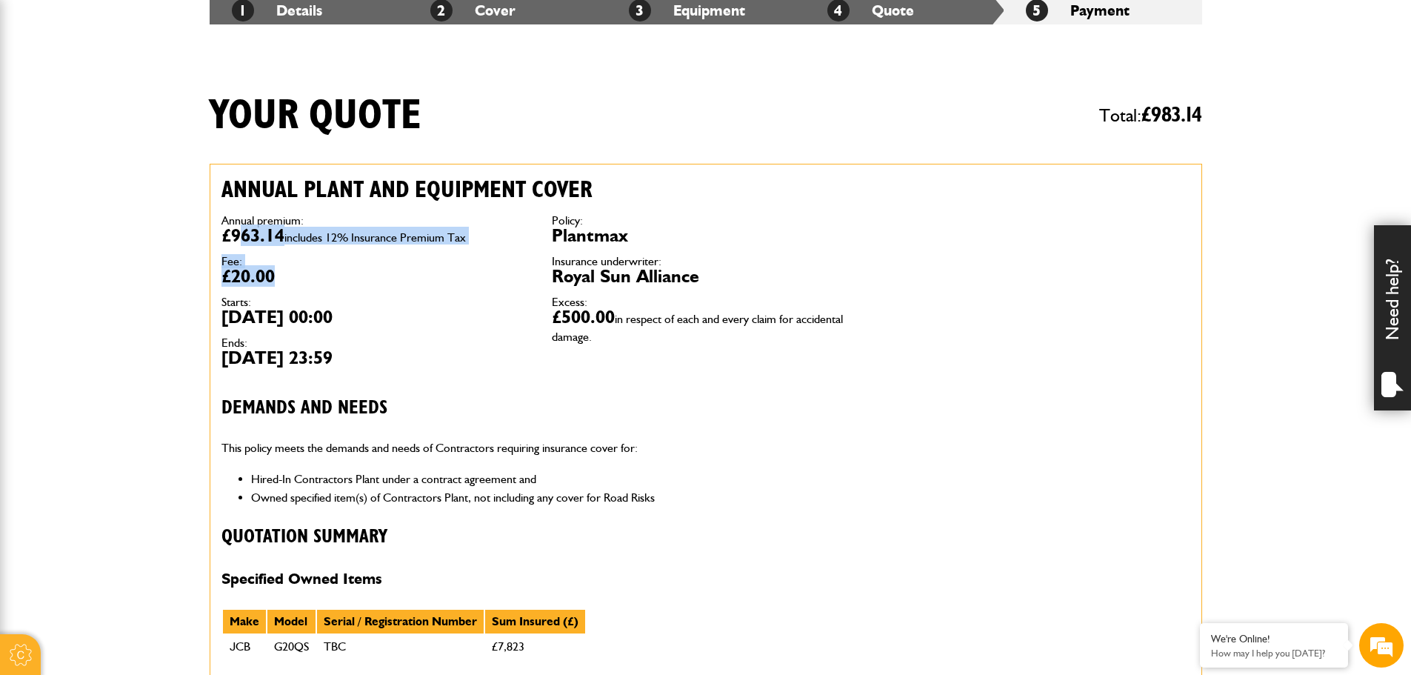
drag, startPoint x: 243, startPoint y: 230, endPoint x: 447, endPoint y: 290, distance: 213.0
click at [447, 287] on dl "Annual premium: £963.14 includes 12% Insurance Premium Tax Fee: £20.00 Starts: …" at bounding box center [375, 291] width 308 height 152
click at [447, 290] on dl "Annual premium: £963.14 includes 12% Insurance Premium Tax Fee: £20.00 Starts: …" at bounding box center [375, 291] width 308 height 152
click at [562, 341] on span "in respect of each and every claim for accidental damage." at bounding box center [697, 328] width 291 height 32
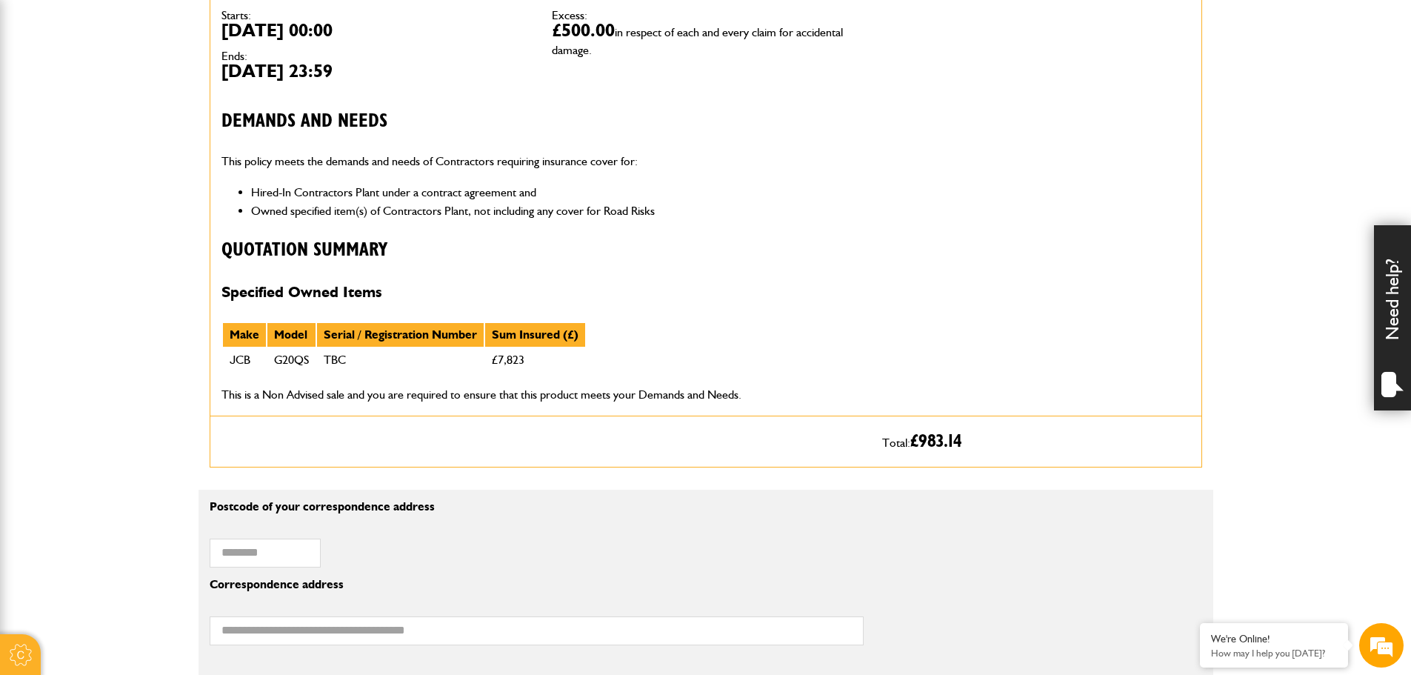
scroll to position [593, 0]
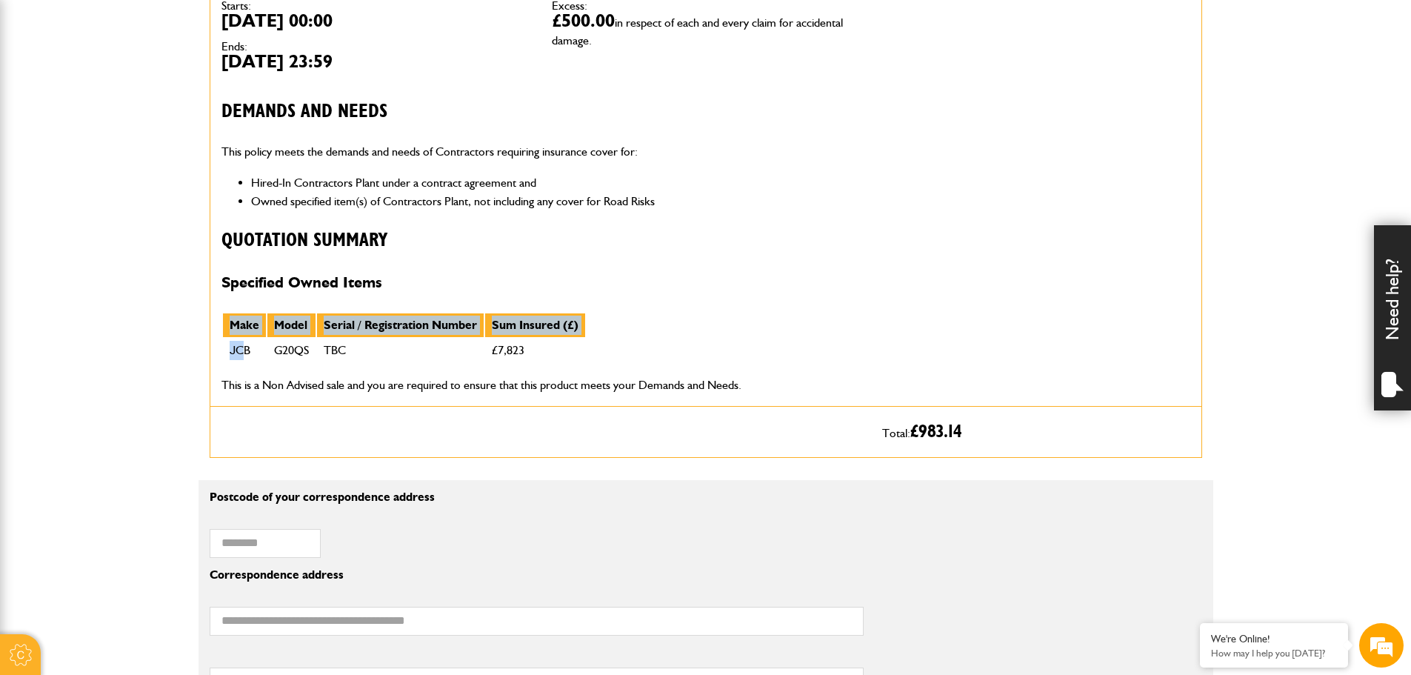
drag, startPoint x: 273, startPoint y: 360, endPoint x: 588, endPoint y: 356, distance: 315.5
click at [588, 356] on div "Annual plant and equipment cover Annual premium: £963.14 includes 12% Insurance…" at bounding box center [540, 137] width 661 height 538
click at [589, 356] on div "Annual plant and equipment cover Annual premium: £963.14 includes 12% Insurance…" at bounding box center [540, 137] width 661 height 538
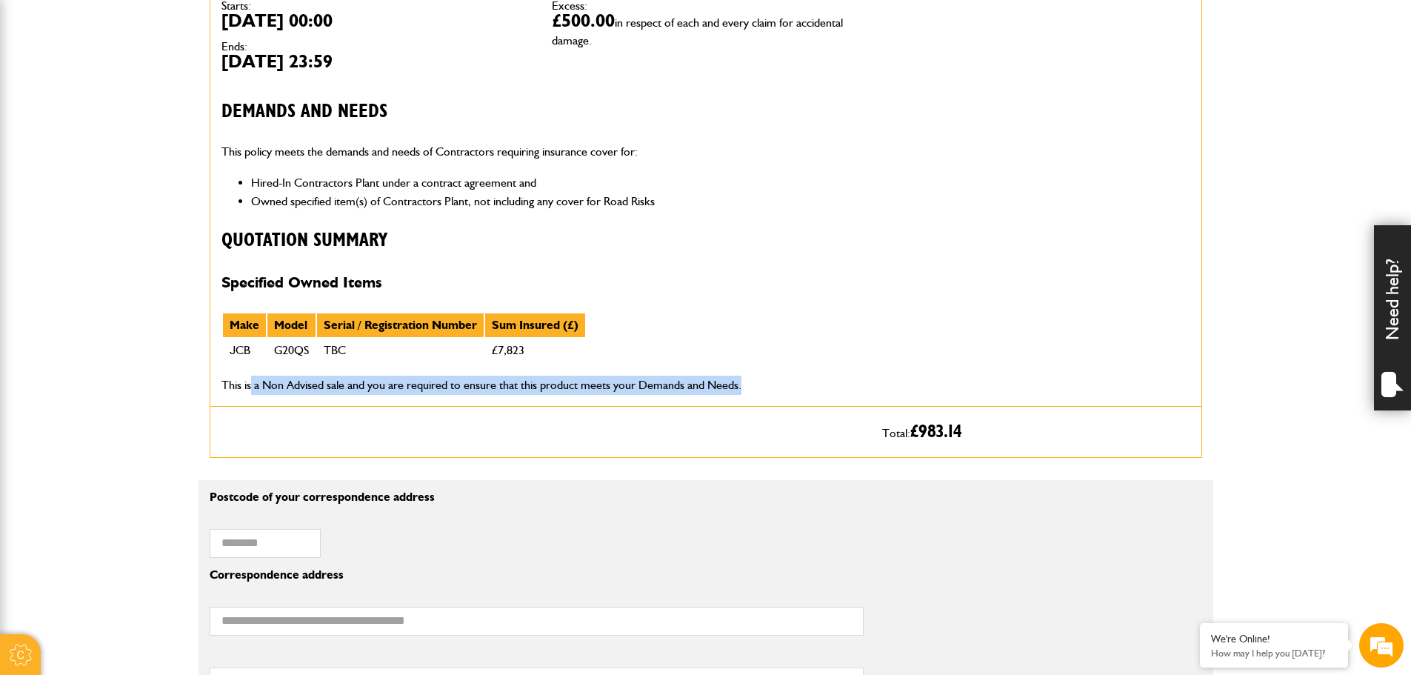
drag, startPoint x: 250, startPoint y: 390, endPoint x: 758, endPoint y: 390, distance: 508.1
click at [758, 390] on p "This is a Non Advised sale and you are required to ensure that this product mee…" at bounding box center [540, 384] width 638 height 19
click at [740, 391] on p "This is a Non Advised sale and you are required to ensure that this product mee…" at bounding box center [540, 384] width 638 height 19
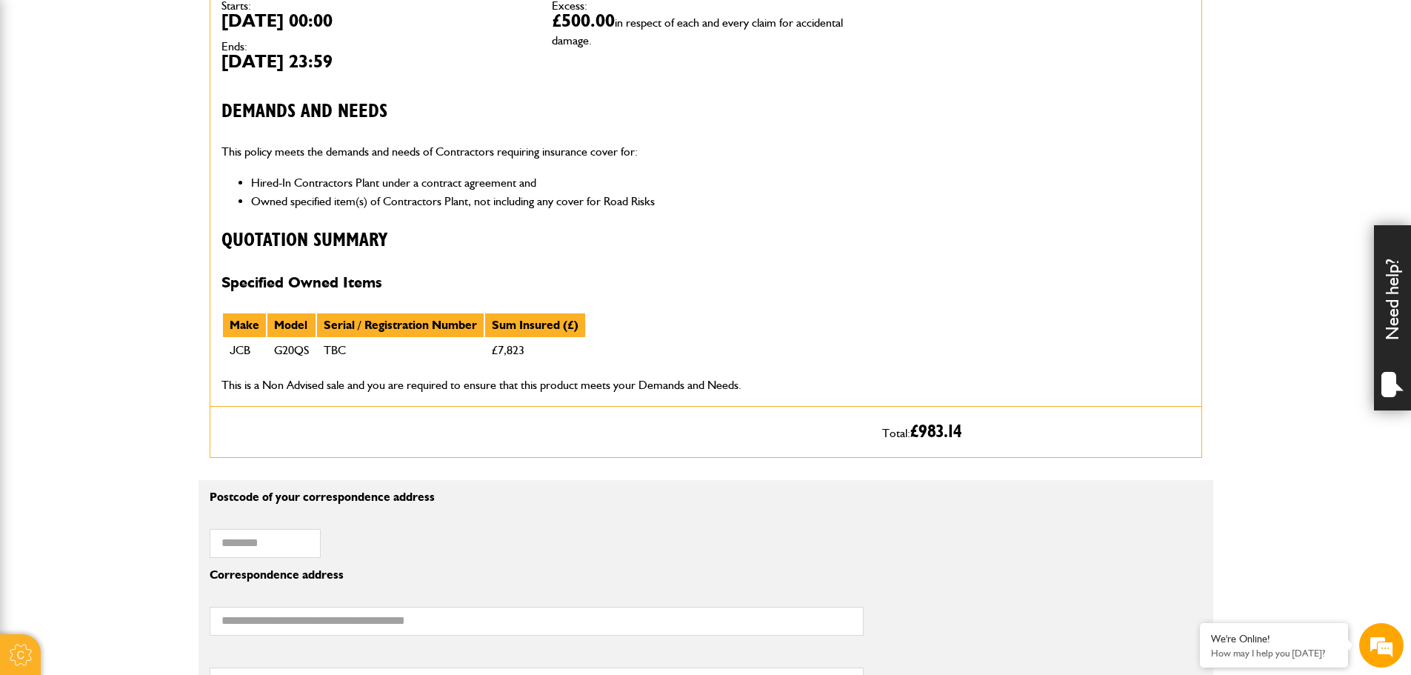
scroll to position [0, 0]
drag, startPoint x: 273, startPoint y: 383, endPoint x: 789, endPoint y: 387, distance: 516.2
click at [789, 387] on p "This is a Non Advised sale and you are required to ensure that this product mee…" at bounding box center [540, 384] width 638 height 19
click at [790, 387] on p "This is a Non Advised sale and you are required to ensure that this product mee…" at bounding box center [540, 384] width 638 height 19
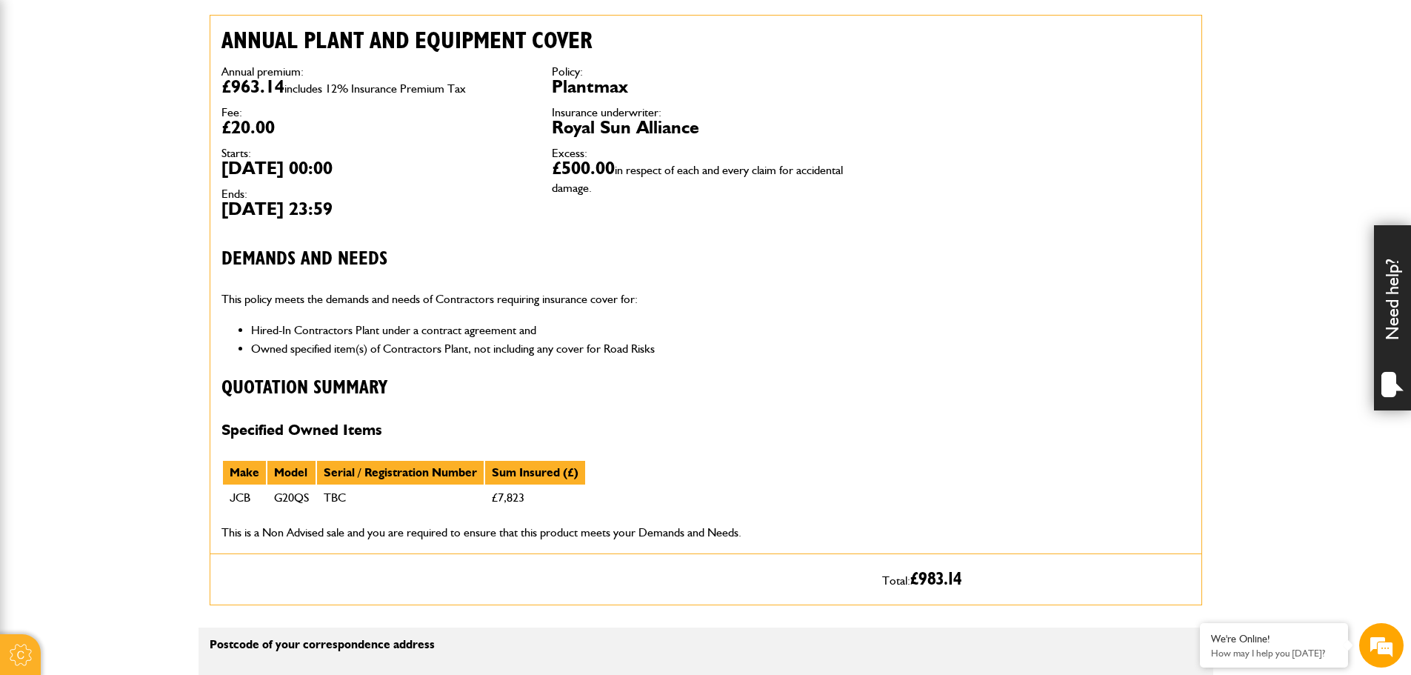
scroll to position [444, 0]
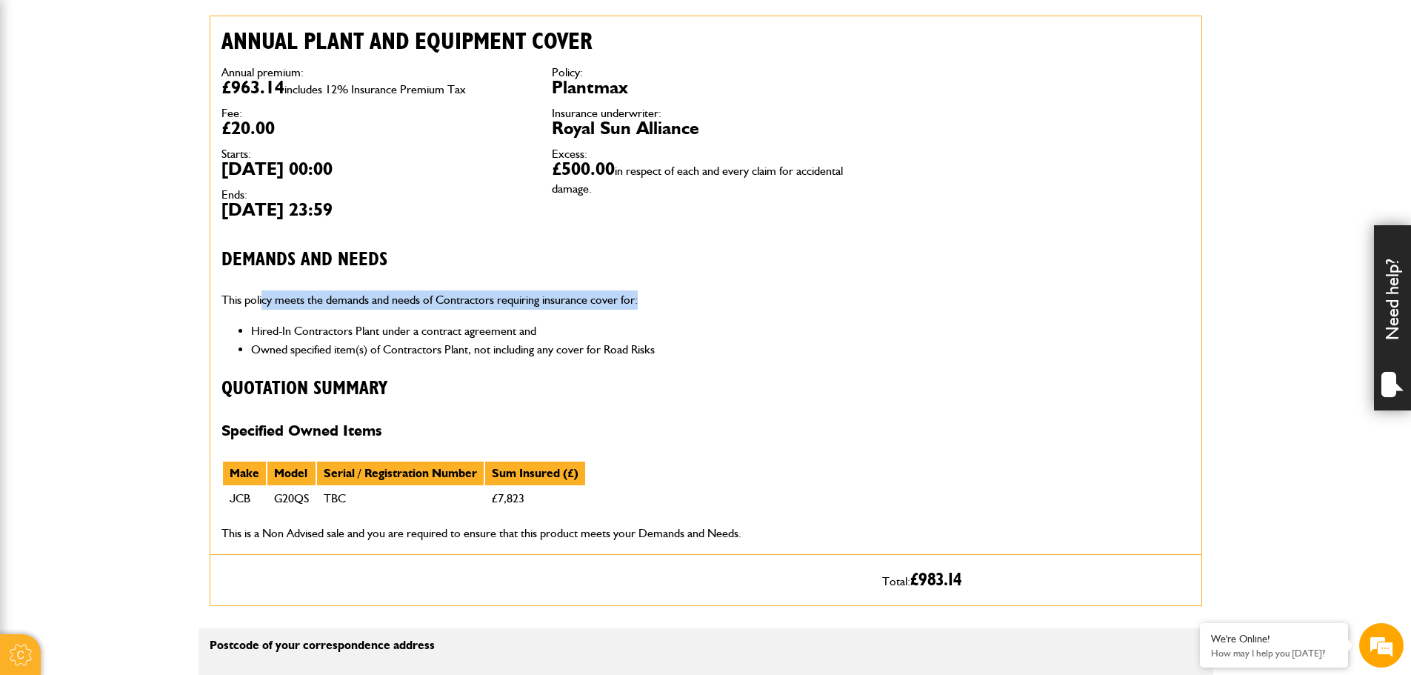
drag, startPoint x: 264, startPoint y: 300, endPoint x: 705, endPoint y: 300, distance: 441.4
click at [705, 300] on p "This policy meets the demands and needs of Contractors requiring insurance cove…" at bounding box center [540, 299] width 638 height 19
click at [696, 301] on p "This policy meets the demands and needs of Contractors requiring insurance cove…" at bounding box center [540, 299] width 638 height 19
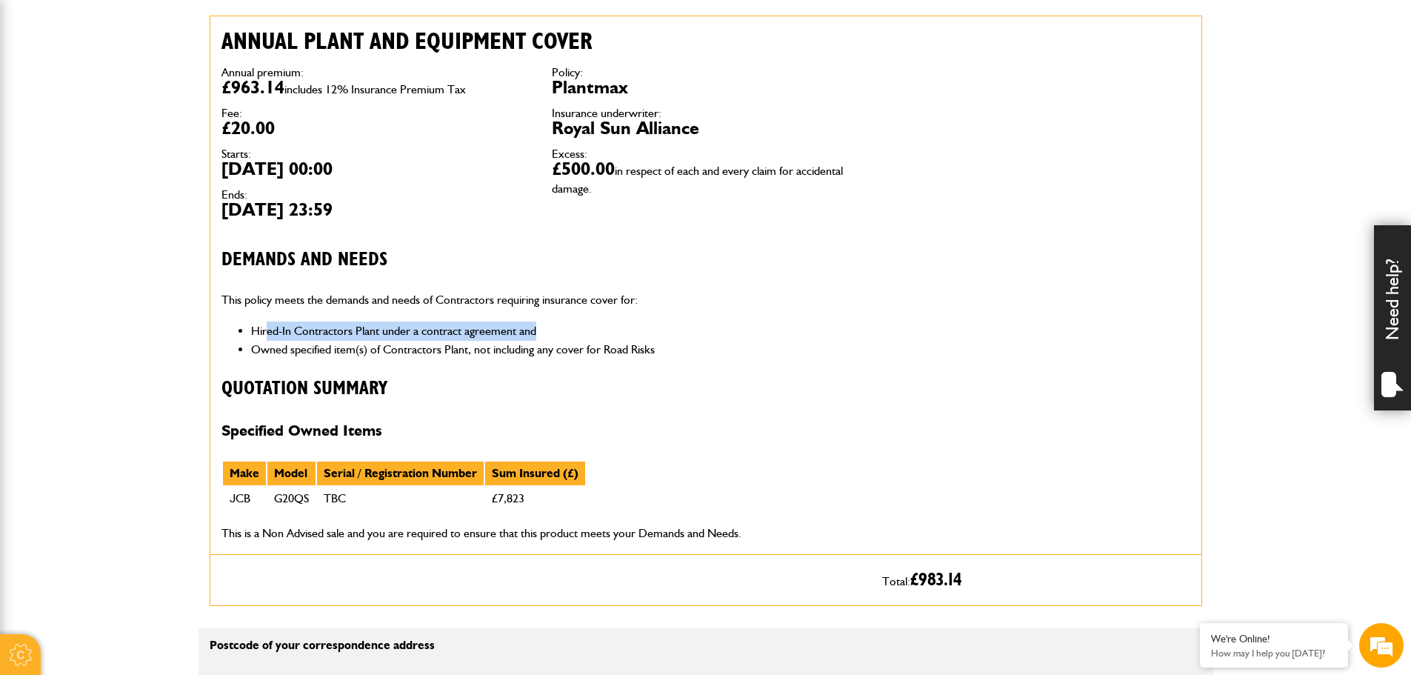
drag, startPoint x: 268, startPoint y: 333, endPoint x: 583, endPoint y: 333, distance: 314.8
click at [583, 333] on li "Hired-In Contractors Plant under a contract agreement and" at bounding box center [555, 330] width 609 height 19
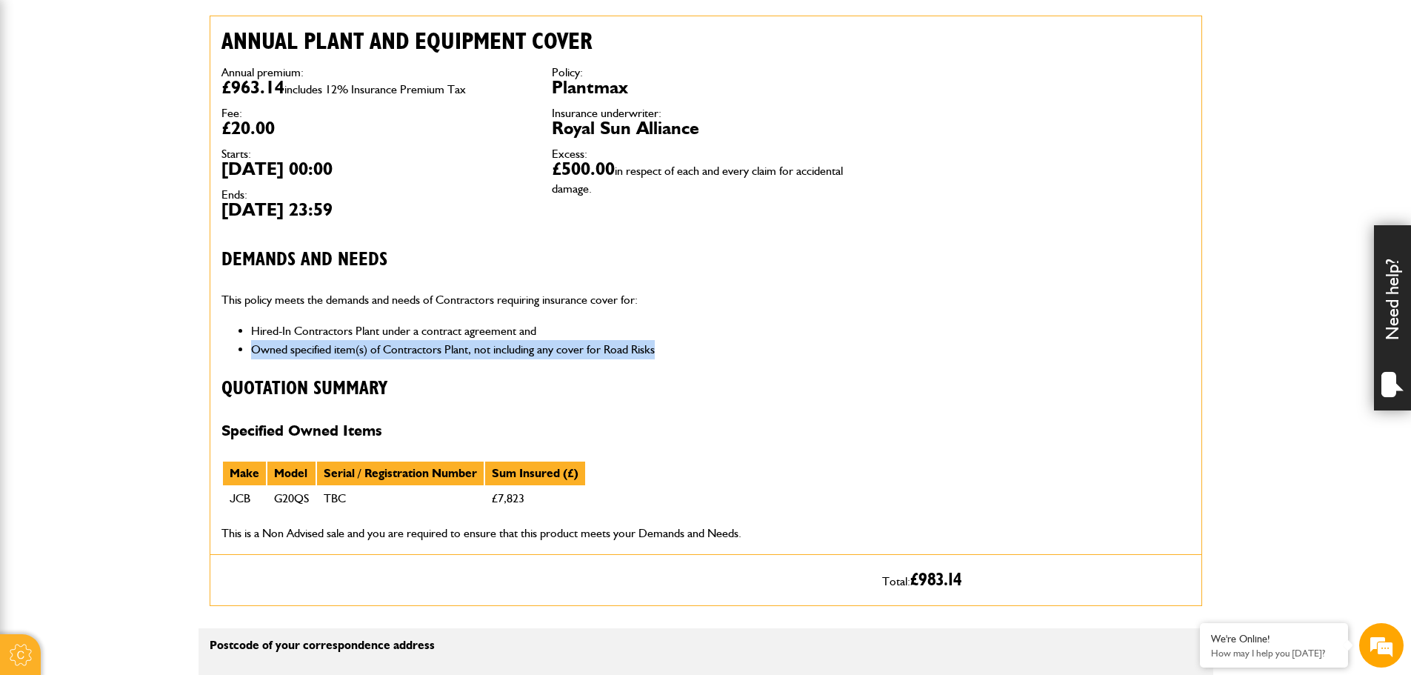
drag, startPoint x: 256, startPoint y: 348, endPoint x: 673, endPoint y: 350, distance: 417.7
click at [673, 350] on li "Owned specified item(s) of Contractors Plant, not including any cover for Road …" at bounding box center [555, 349] width 609 height 19
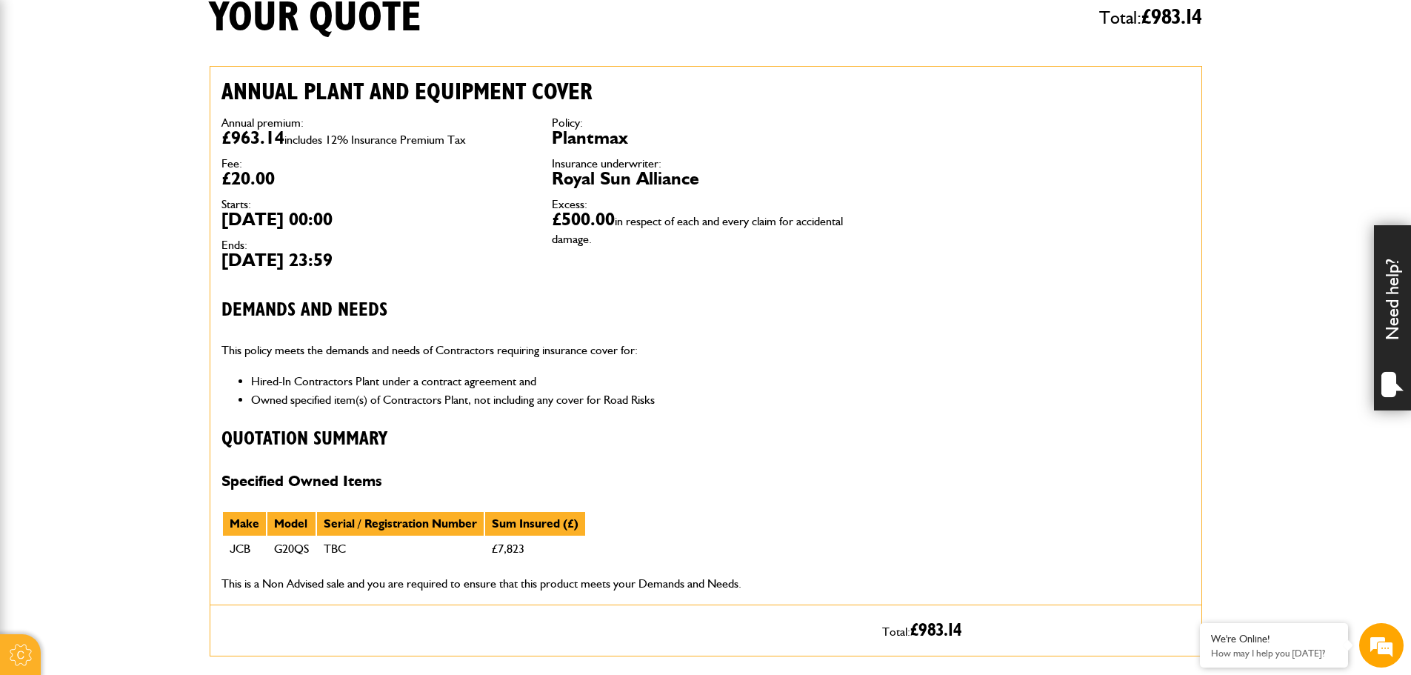
scroll to position [370, 0]
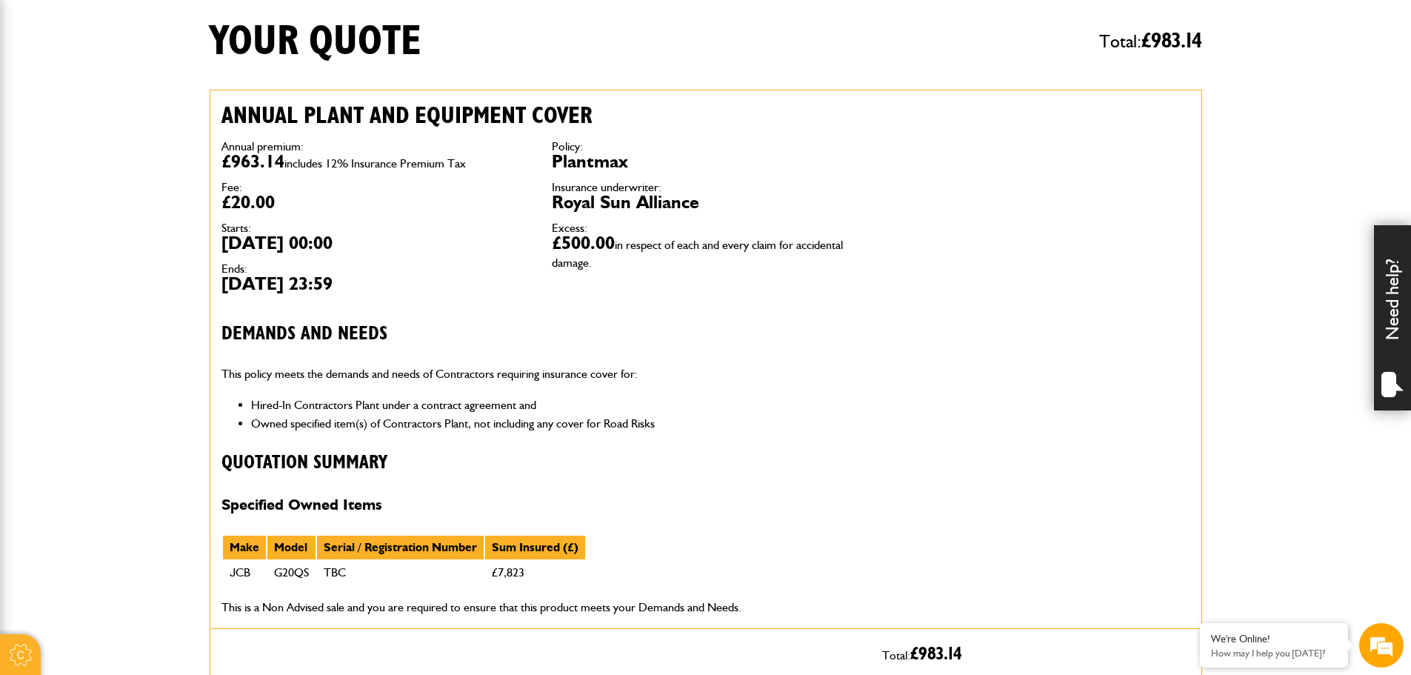
drag, startPoint x: 235, startPoint y: 294, endPoint x: 458, endPoint y: 294, distance: 222.9
click at [458, 294] on div "Annual premium: £963.14 includes 12% Insurance Premium Tax Fee: £20.00 Starts: …" at bounding box center [375, 217] width 330 height 174
click at [324, 288] on dd "30th Oct 2026 23:59" at bounding box center [375, 284] width 308 height 18
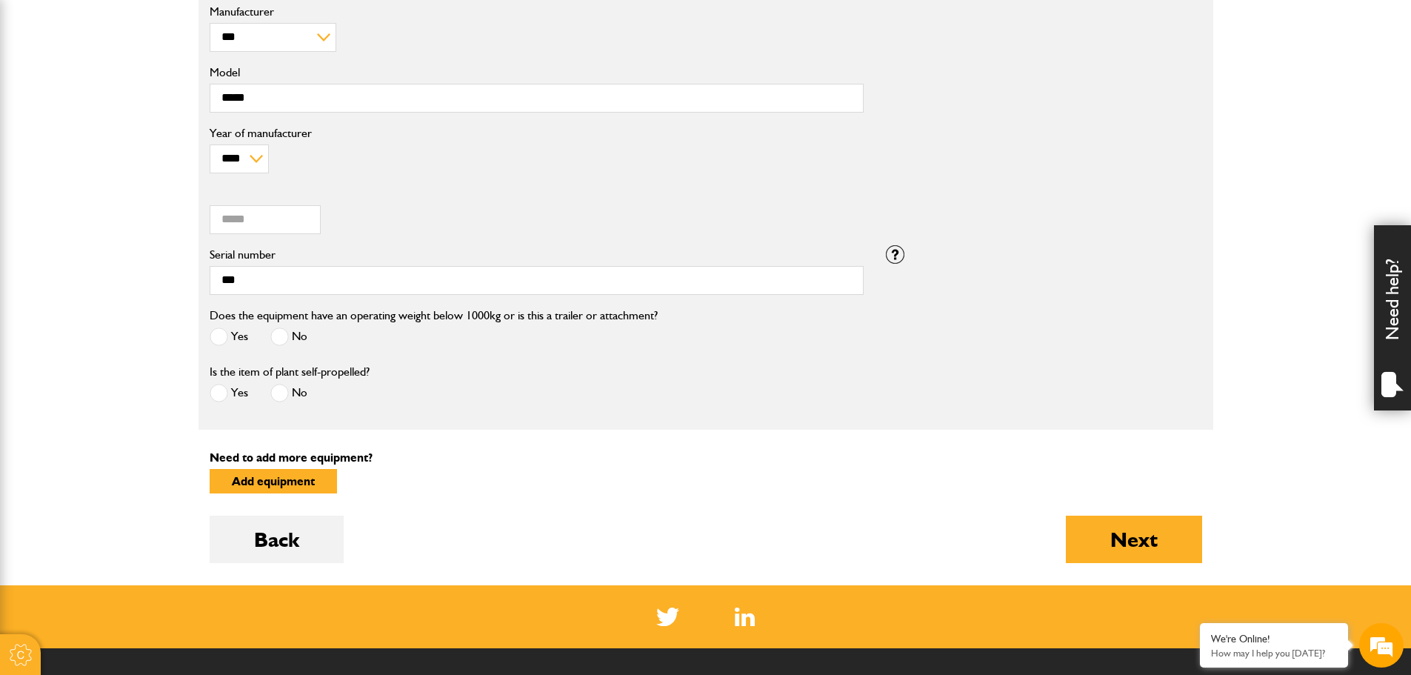
scroll to position [518, 0]
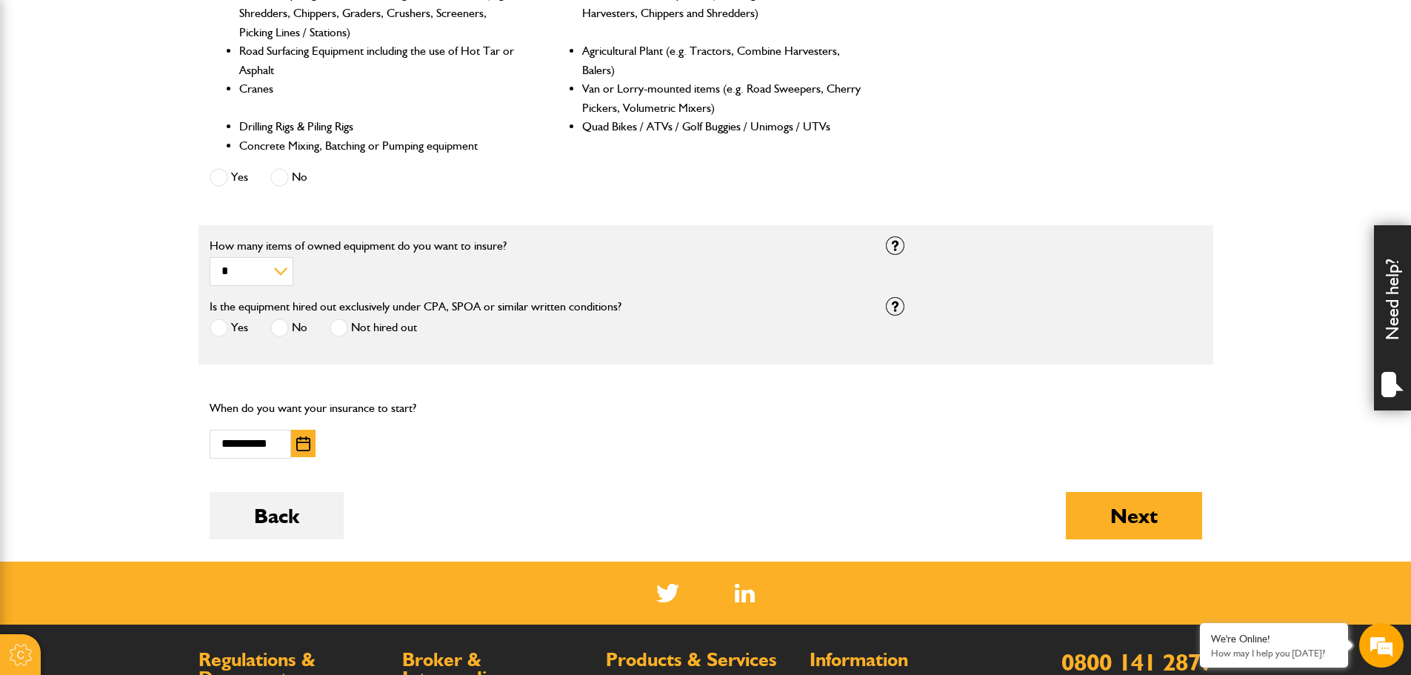
click at [307, 447] on img "button" at bounding box center [303, 443] width 14 height 15
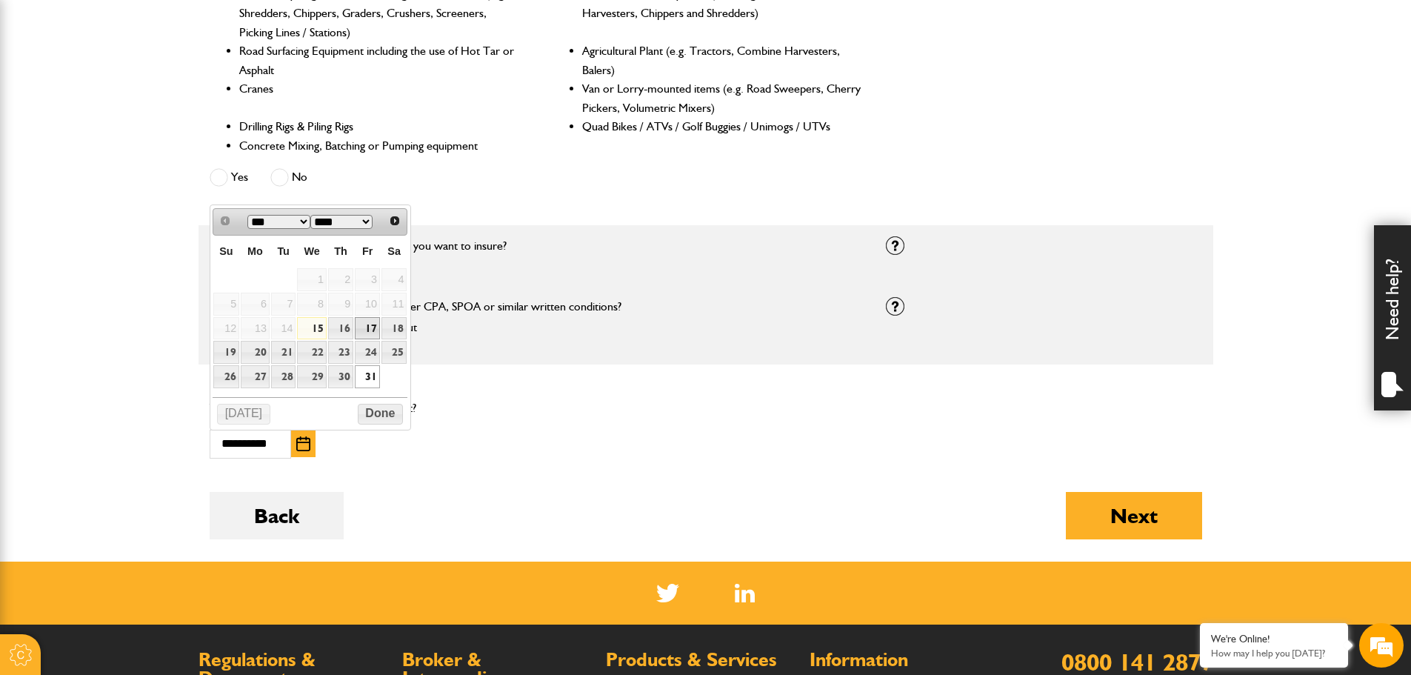
click at [377, 329] on link "17" at bounding box center [367, 328] width 25 height 23
type input "**********"
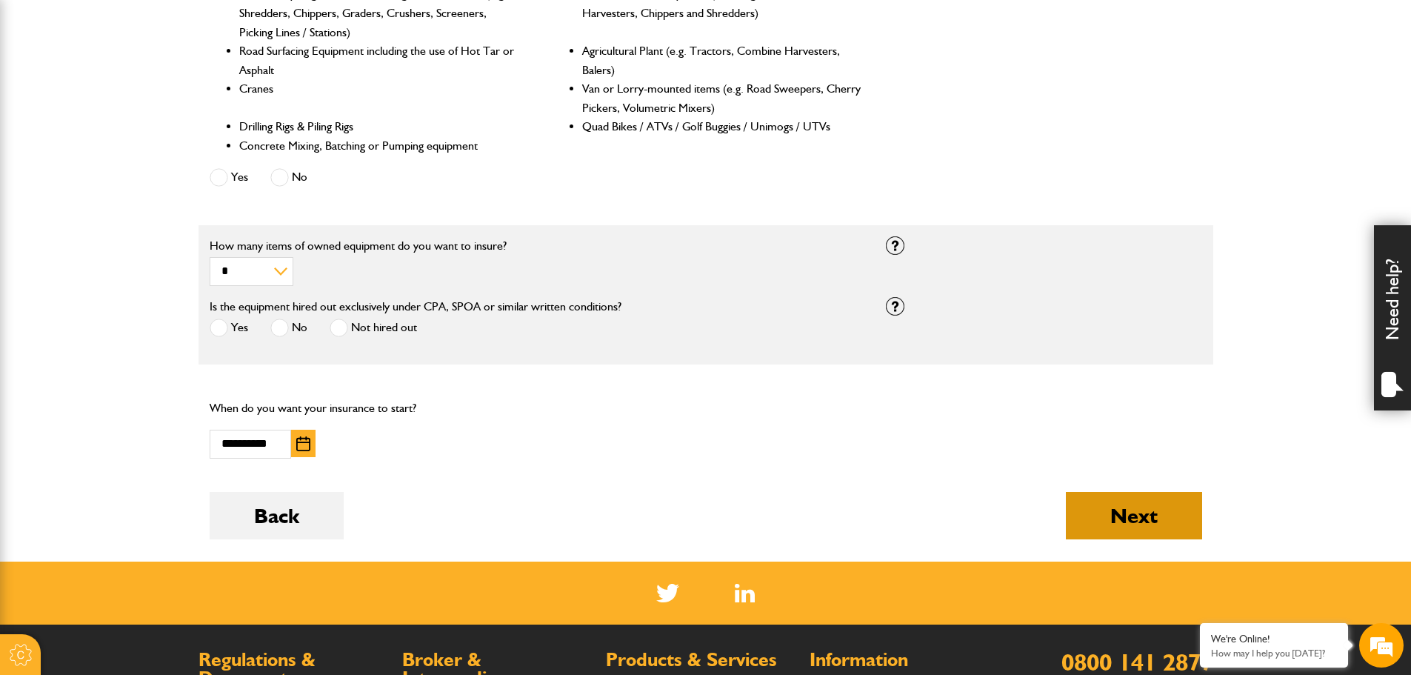
click at [1182, 530] on button "Next" at bounding box center [1134, 515] width 136 height 47
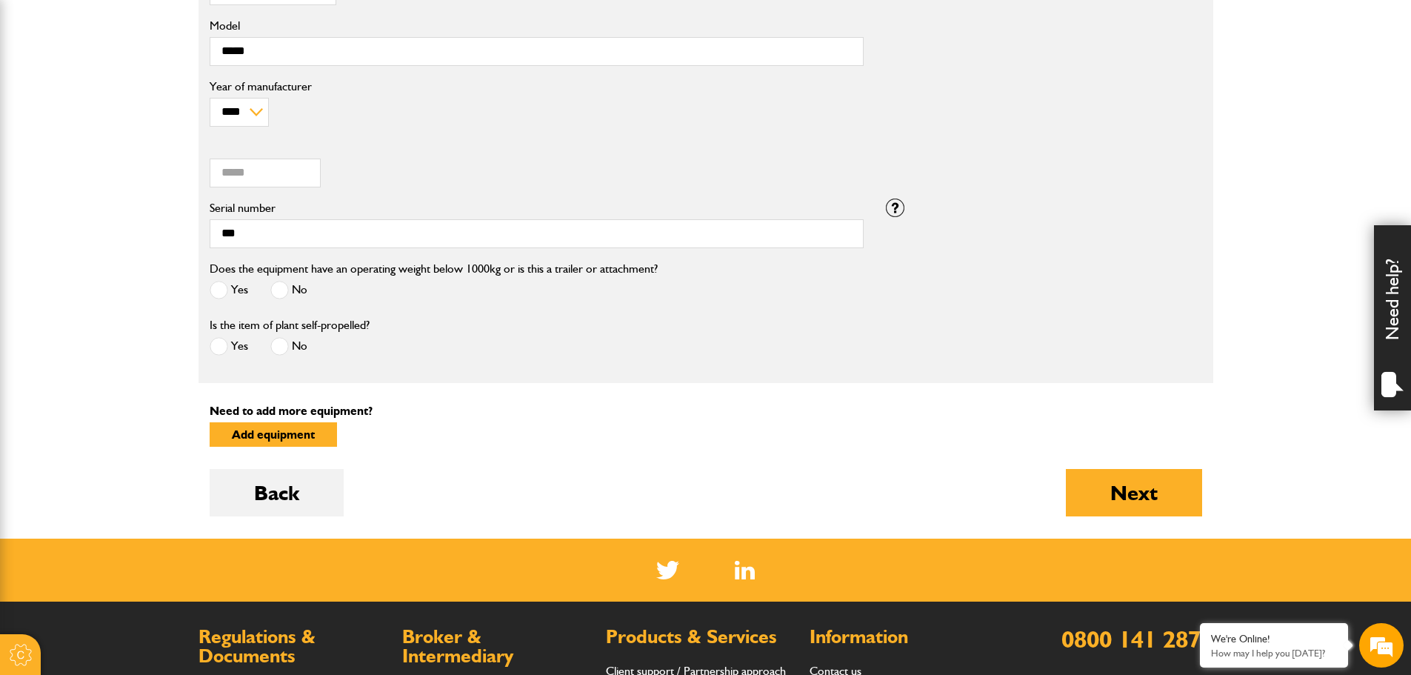
scroll to position [593, 0]
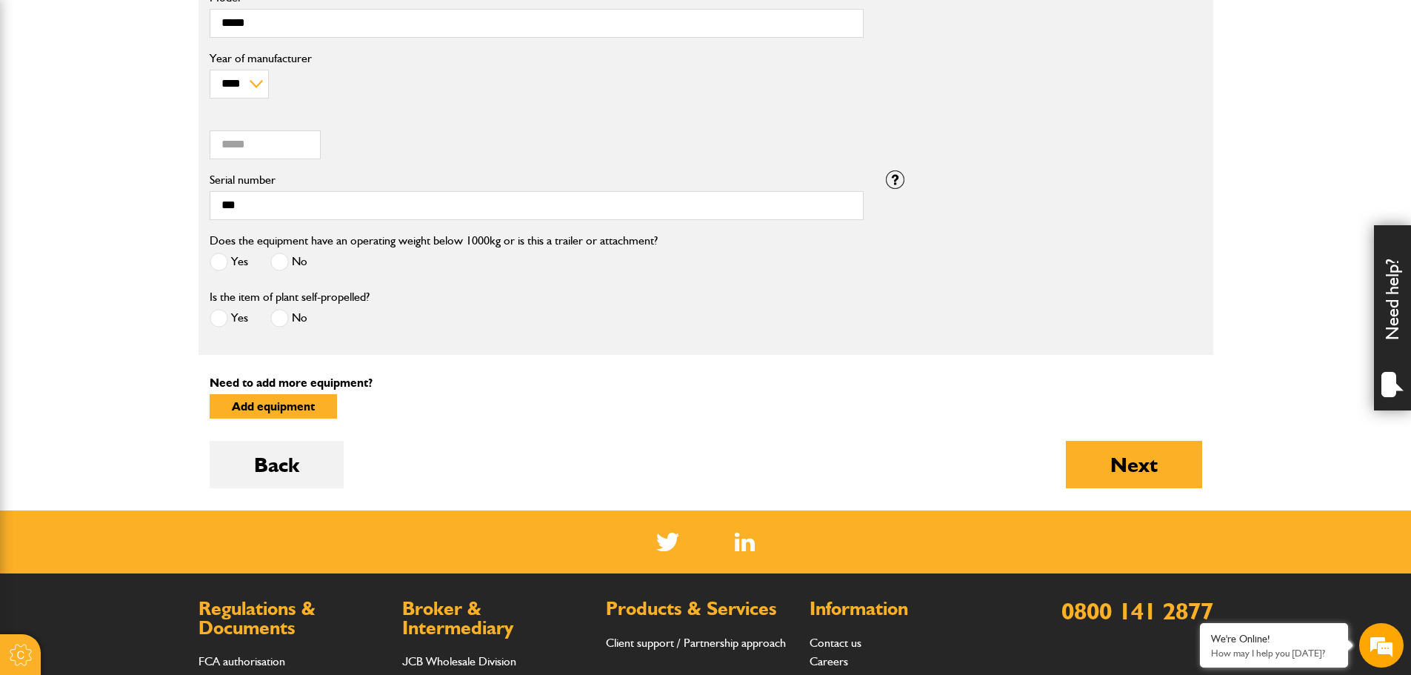
click at [226, 258] on span at bounding box center [219, 262] width 19 height 19
click at [282, 259] on span at bounding box center [279, 262] width 19 height 19
click at [1172, 472] on button "Next" at bounding box center [1134, 464] width 136 height 47
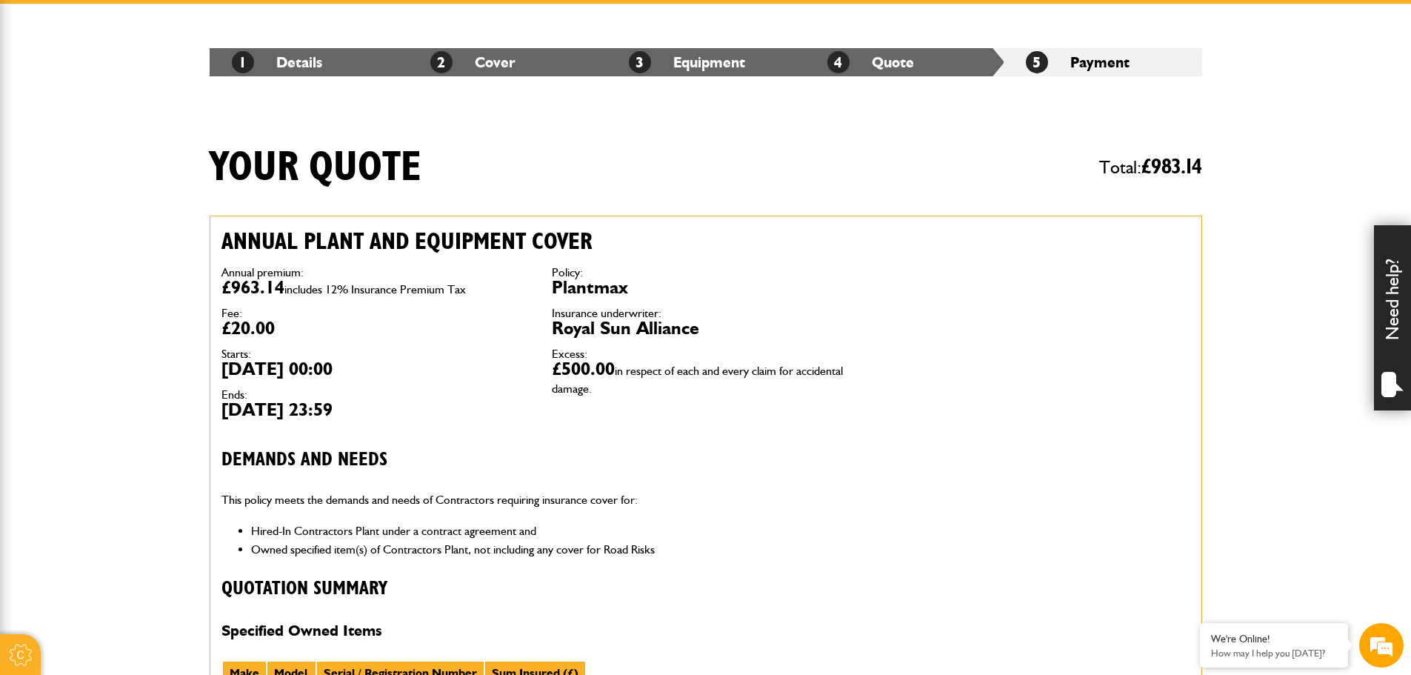
scroll to position [296, 0]
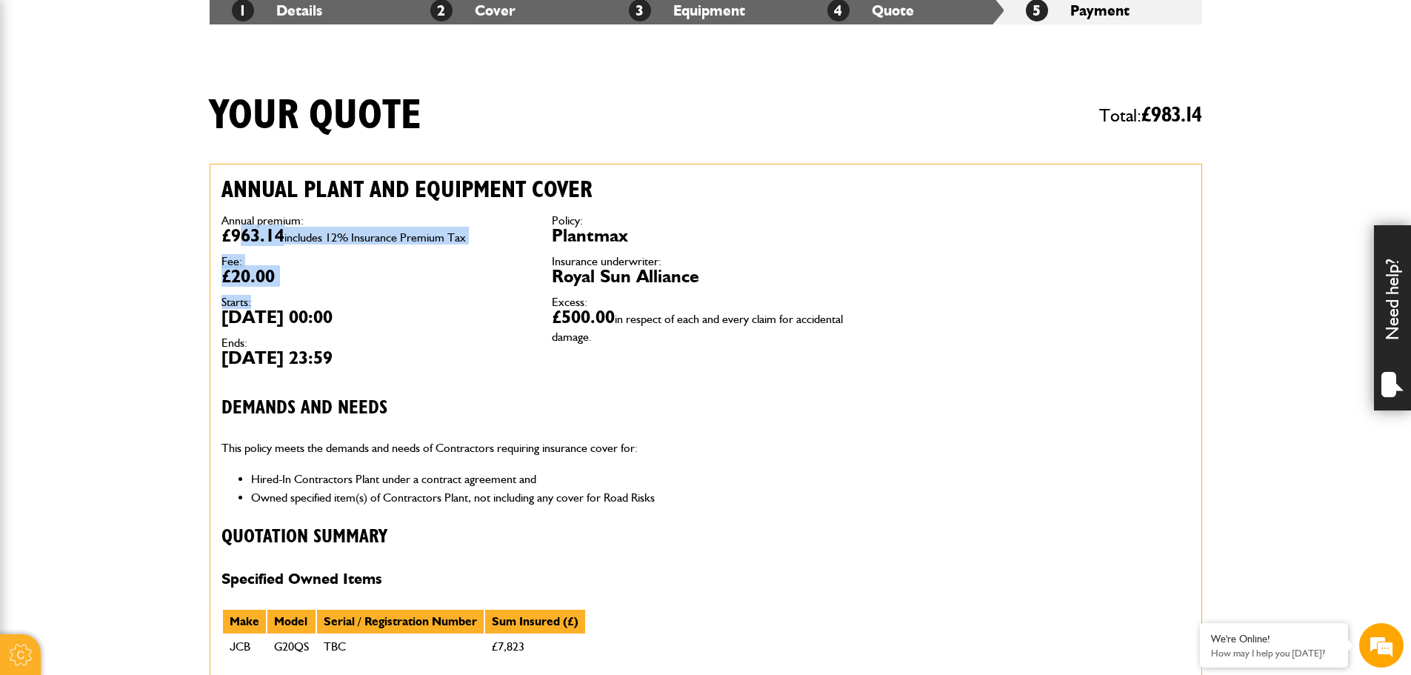
drag, startPoint x: 243, startPoint y: 230, endPoint x: 427, endPoint y: 313, distance: 201.9
click at [418, 300] on dl "Annual premium: £963.14 includes 12% Insurance Premium Tax Fee: £20.00 Starts: …" at bounding box center [375, 291] width 308 height 152
click at [450, 344] on dt "Ends:" at bounding box center [375, 343] width 308 height 12
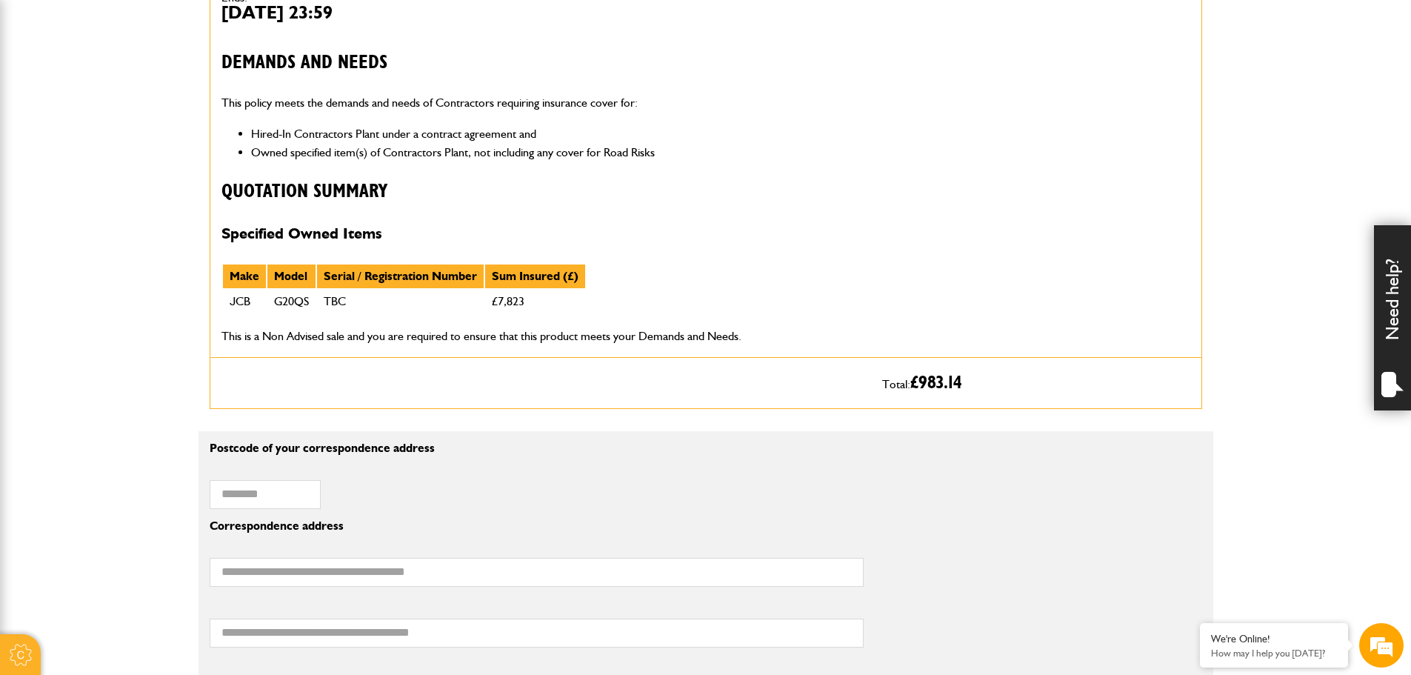
scroll to position [667, 0]
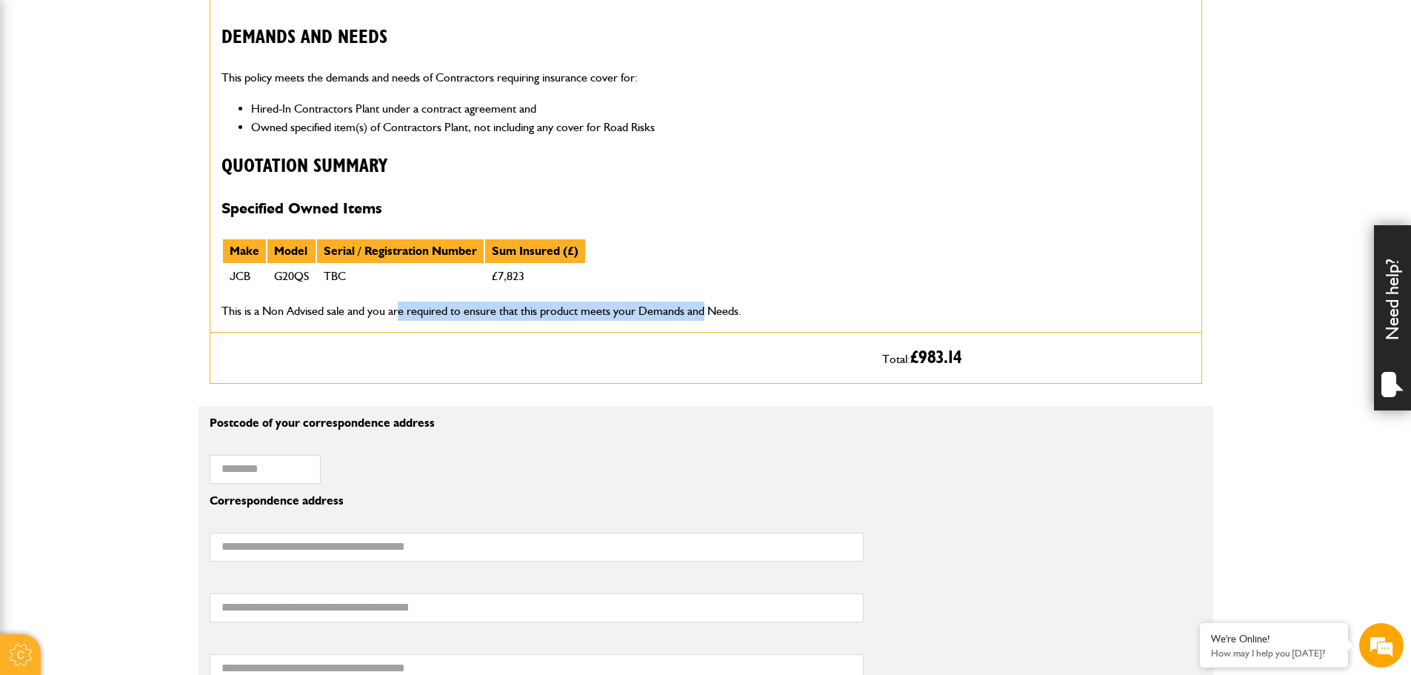
drag, startPoint x: 447, startPoint y: 292, endPoint x: 750, endPoint y: 292, distance: 302.2
click at [741, 292] on div "Annual plant and equipment cover Annual premium: £963.14 includes 12% Insurance…" at bounding box center [540, 63] width 661 height 538
click at [758, 233] on div "Annual plant and equipment cover Annual premium: £963.14 includes 12% Insurance…" at bounding box center [540, 63] width 661 height 538
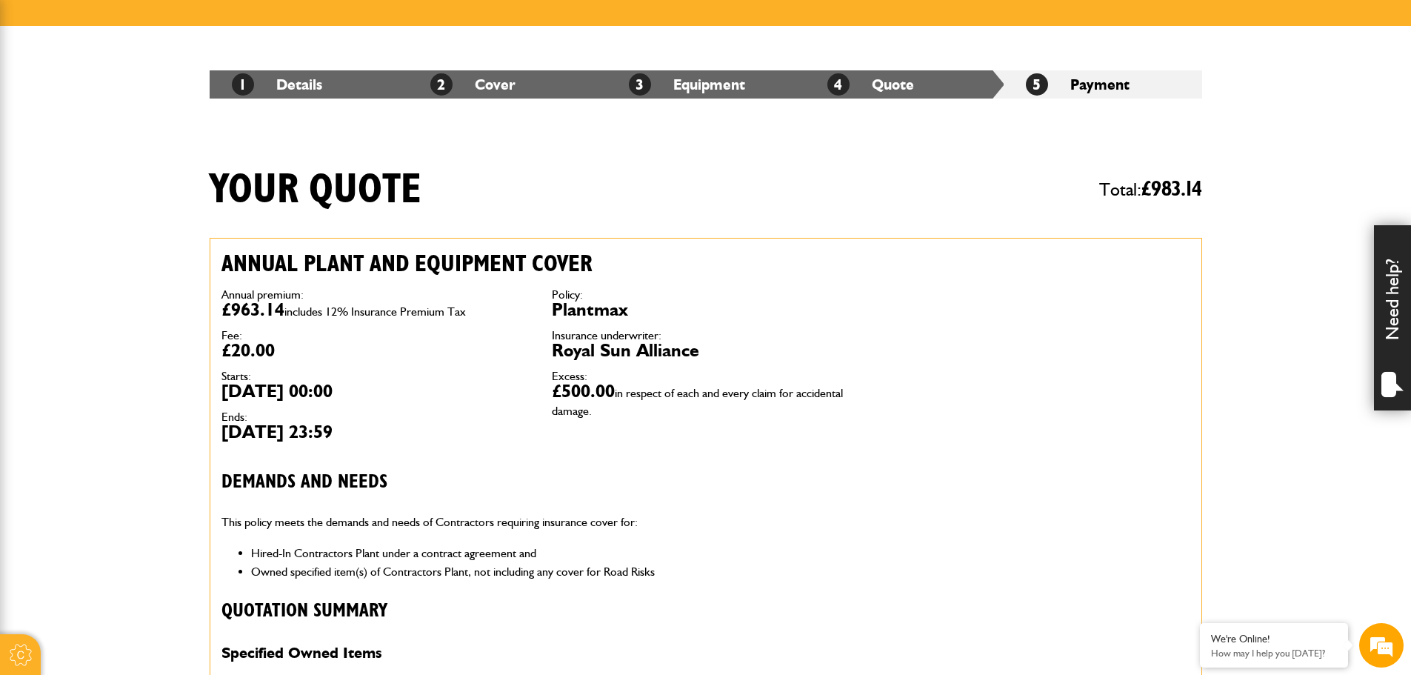
scroll to position [0, 0]
click at [591, 400] on dd "£500.00 in respect of each and every claim for accidental damage." at bounding box center [706, 400] width 308 height 36
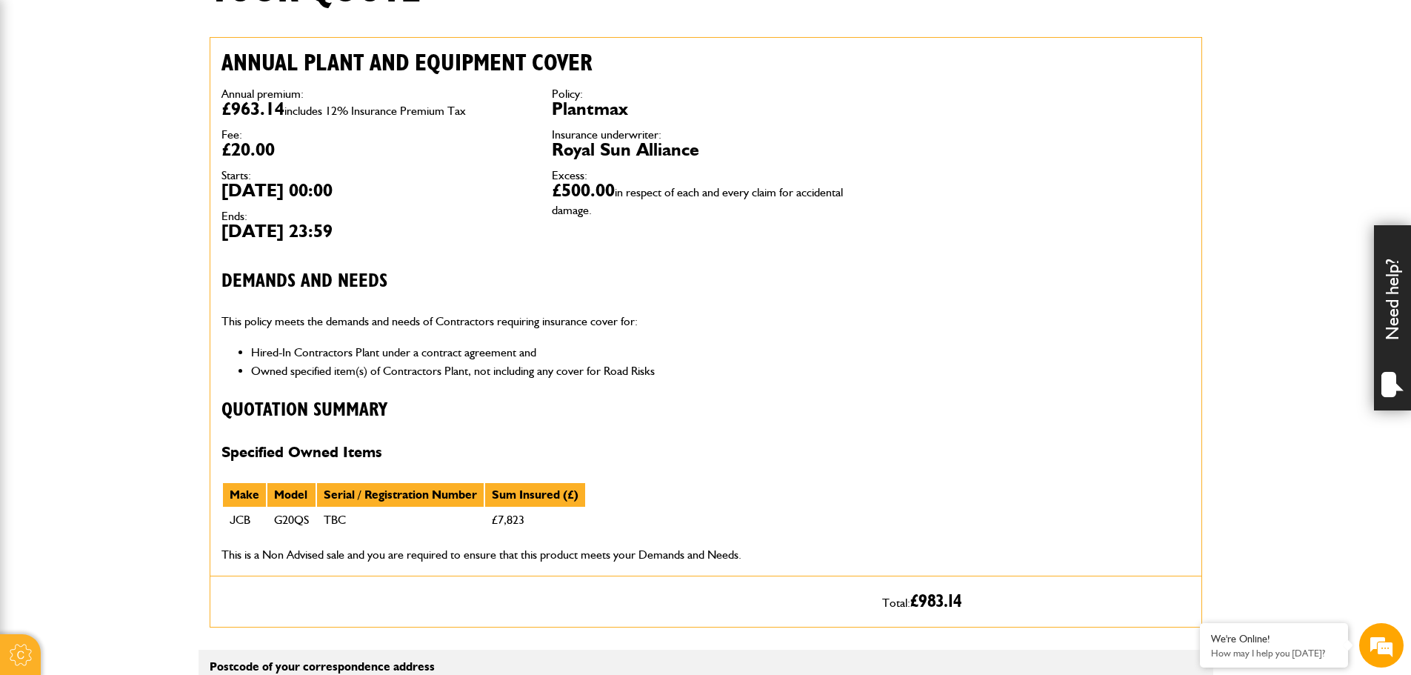
scroll to position [444, 0]
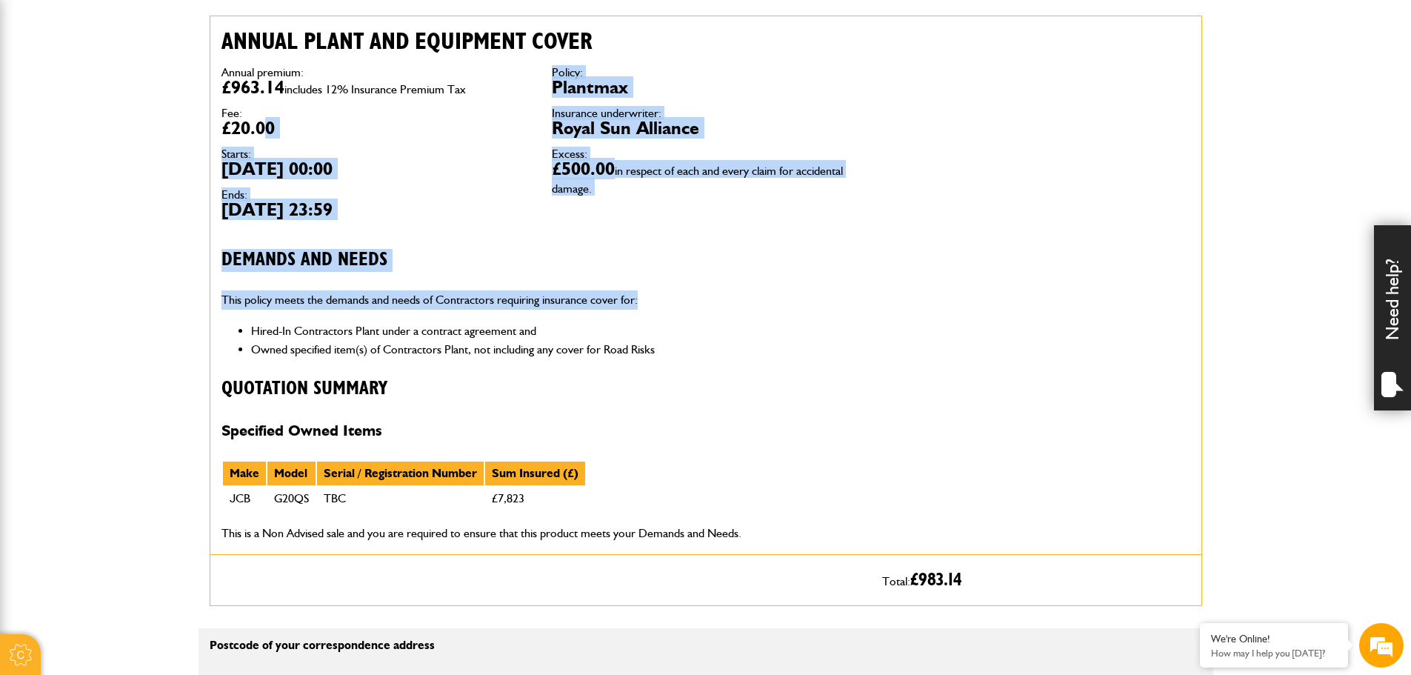
drag, startPoint x: 293, startPoint y: 146, endPoint x: 741, endPoint y: 276, distance: 467.4
click at [741, 276] on div "Annual plant and equipment cover Annual premium: £963.14 includes 12% Insurance…" at bounding box center [540, 285] width 661 height 538
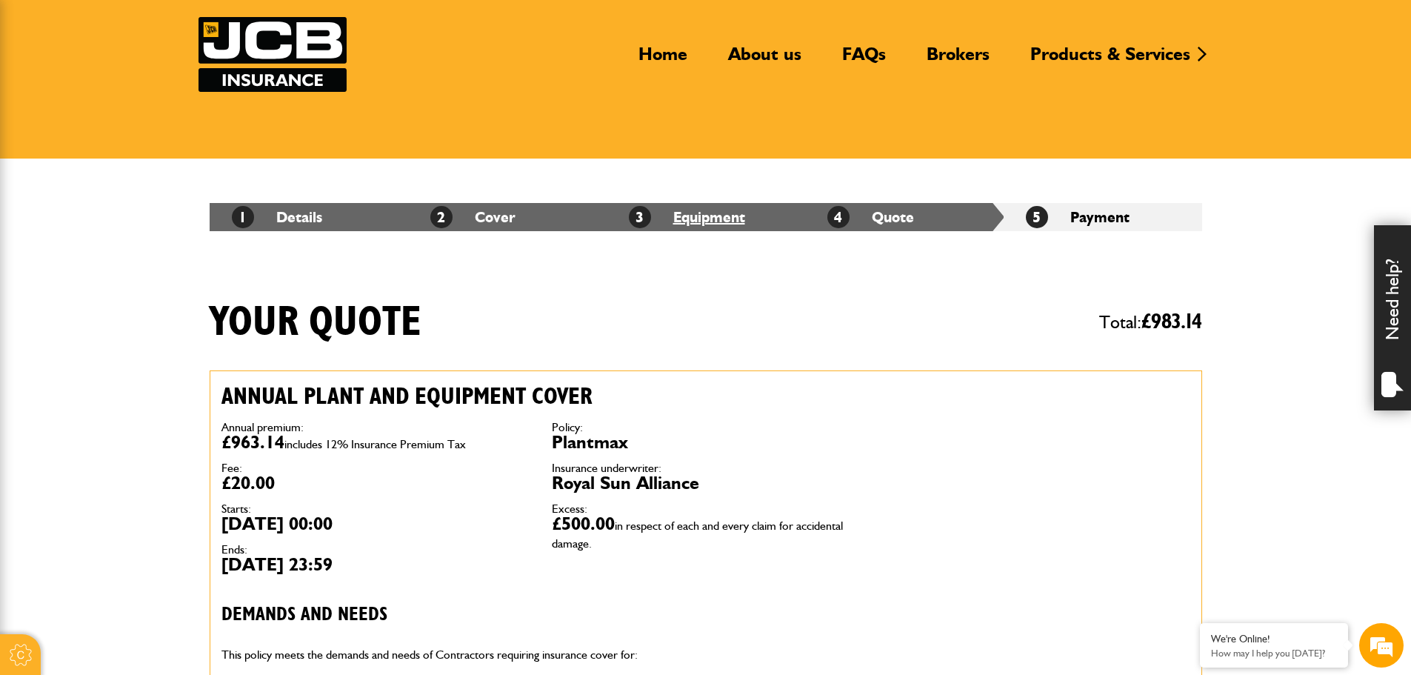
scroll to position [0, 0]
